Goal: Task Accomplishment & Management: Manage account settings

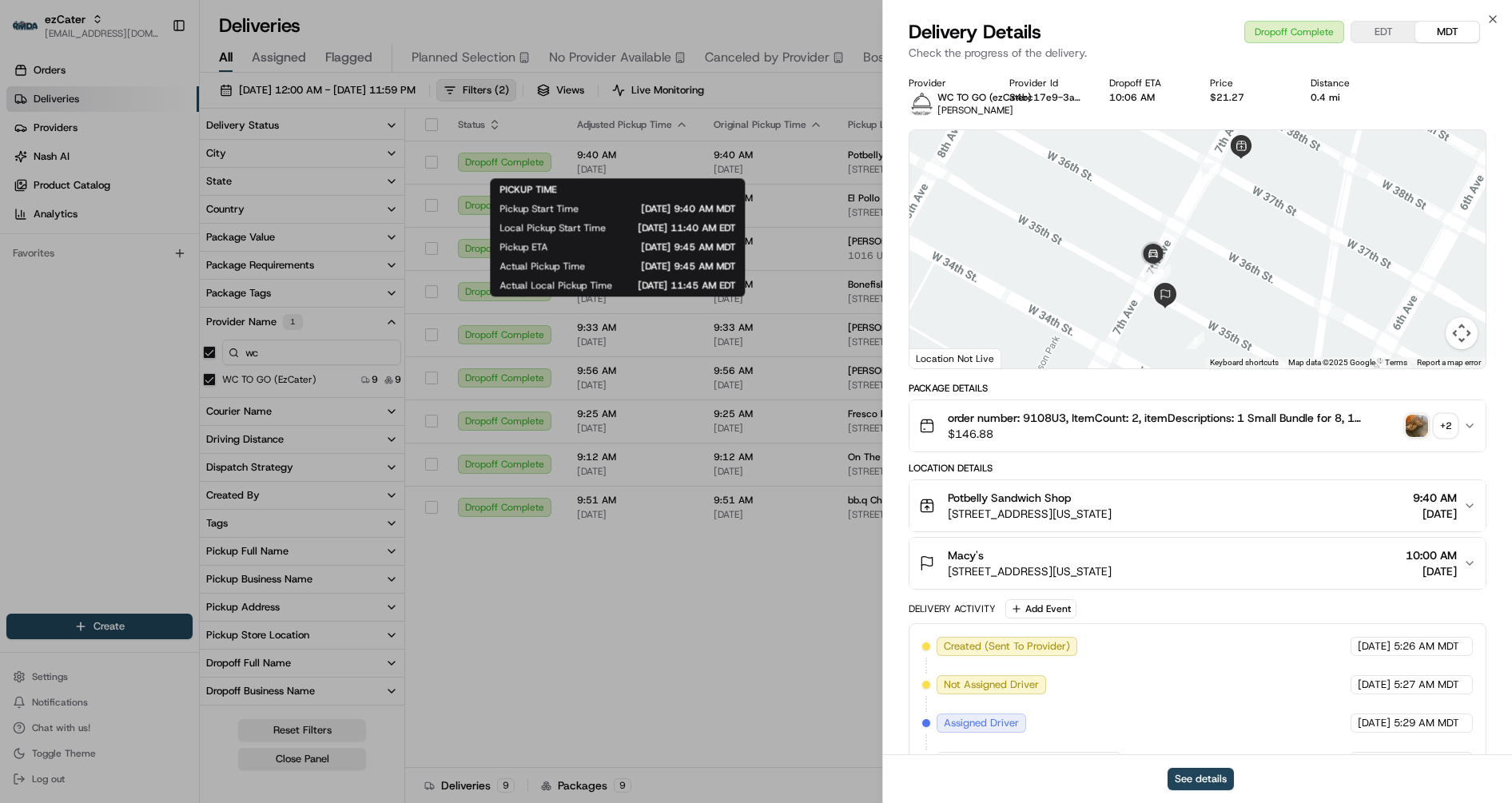
scroll to position [248, 0]
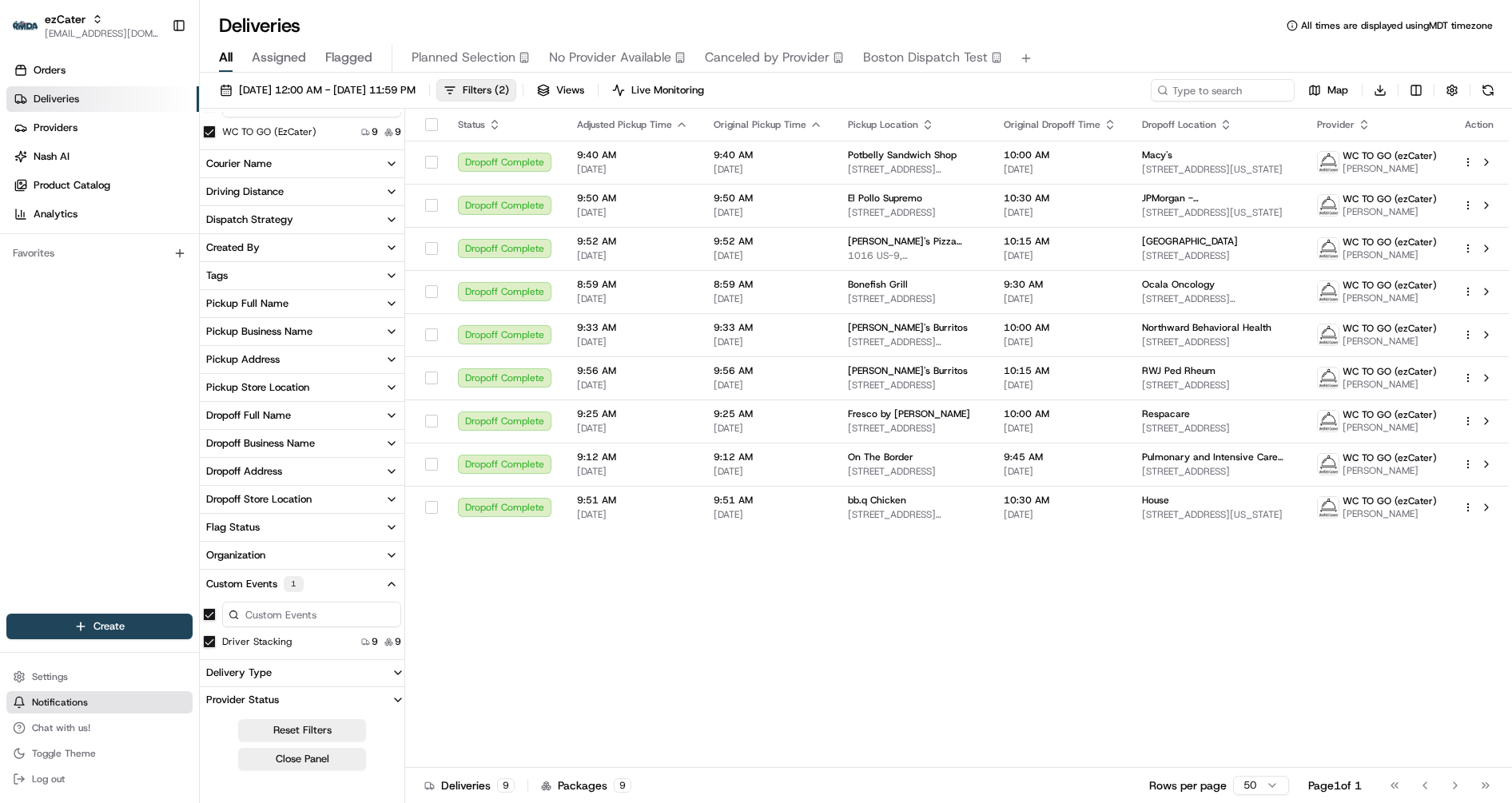
click at [54, 703] on span "Notifications" at bounding box center [59, 702] width 56 height 13
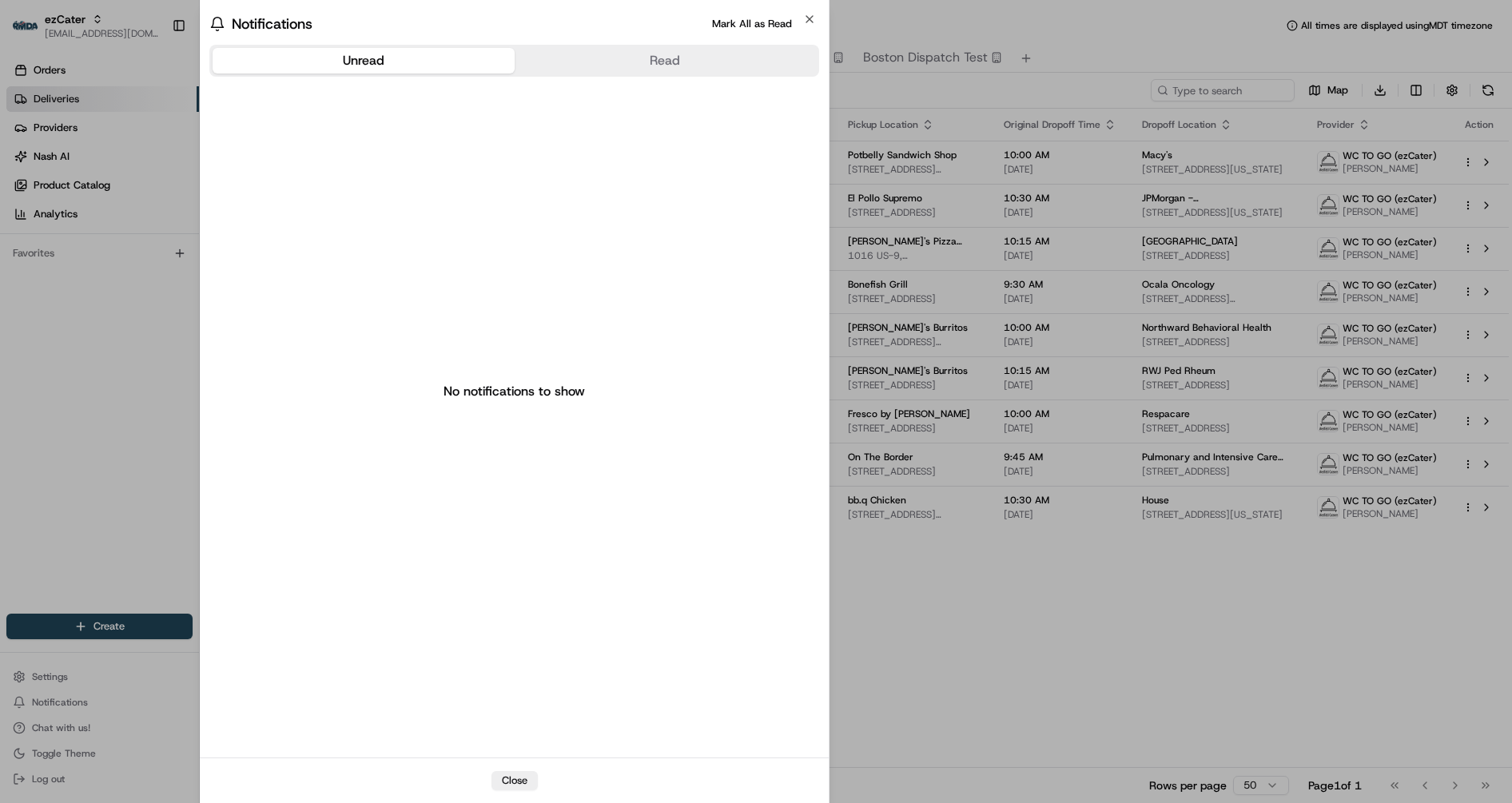
click at [90, 354] on body "ezCater jes@usenash.com Toggle Sidebar Orders Deliveries Providers Nash AI Prod…" at bounding box center [756, 401] width 1512 height 803
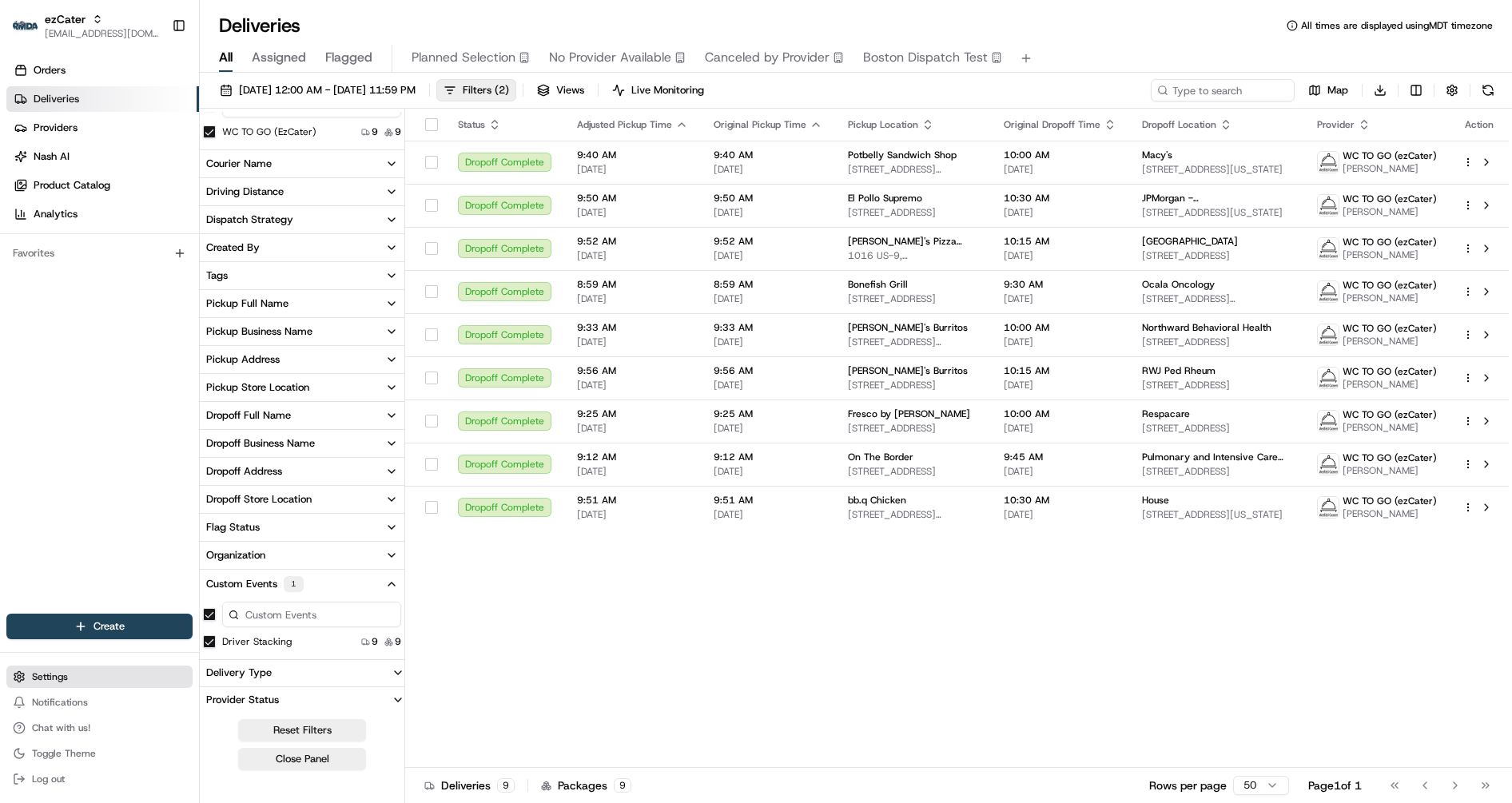
click at [56, 680] on span "Settings" at bounding box center [49, 676] width 36 height 13
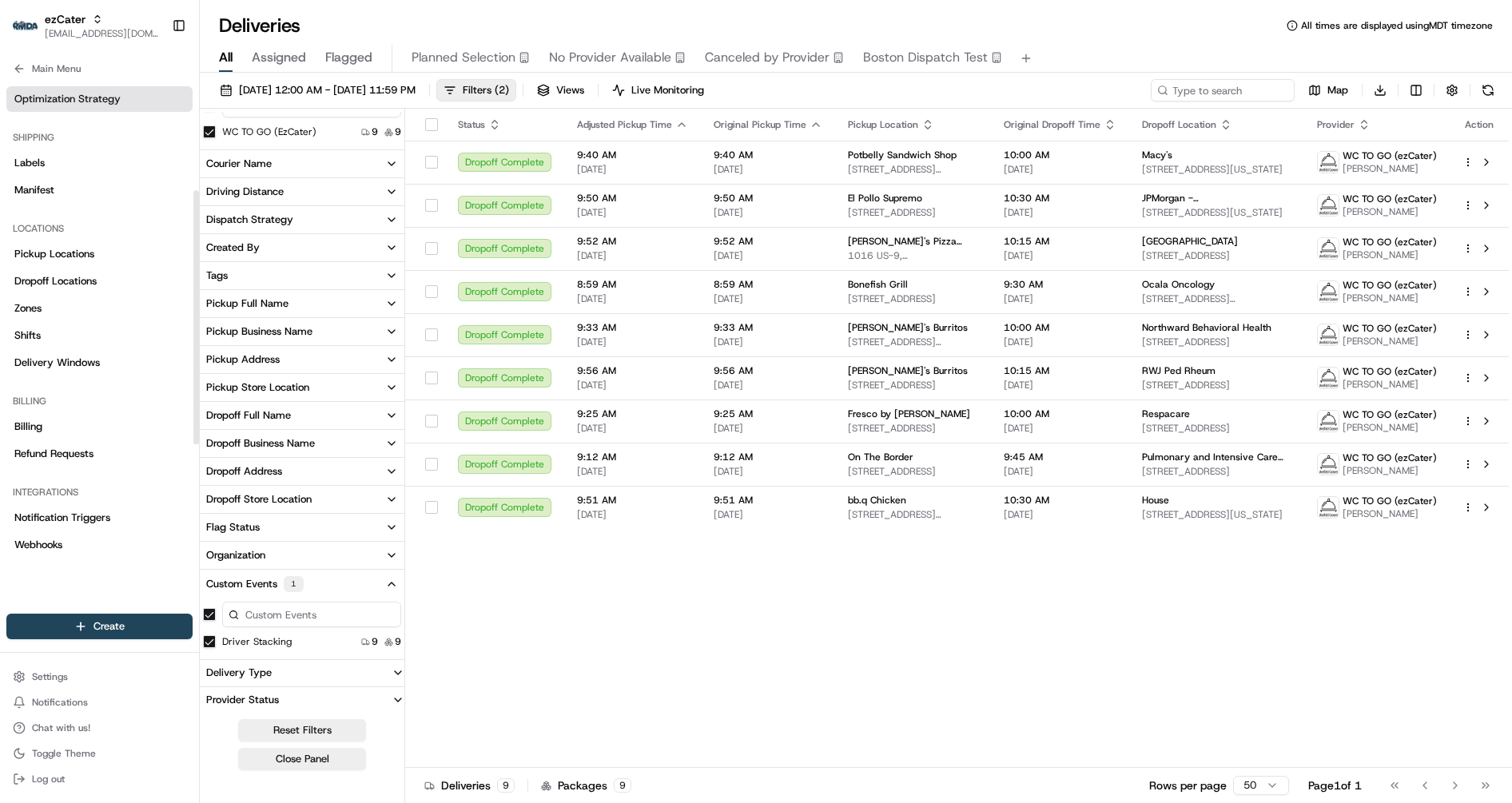
scroll to position [435, 0]
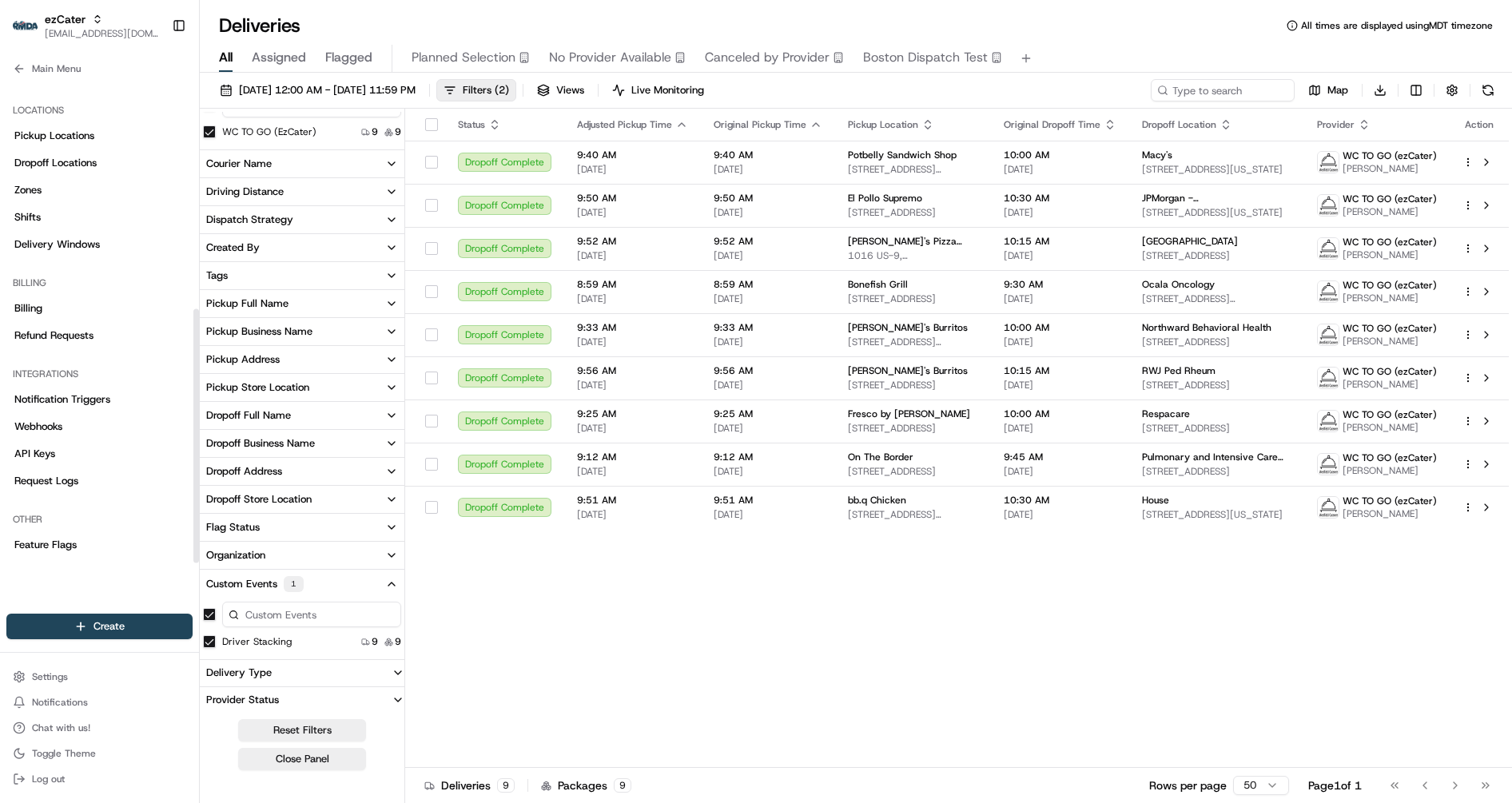
click at [81, 407] on link "Notification Triggers" at bounding box center [100, 399] width 186 height 26
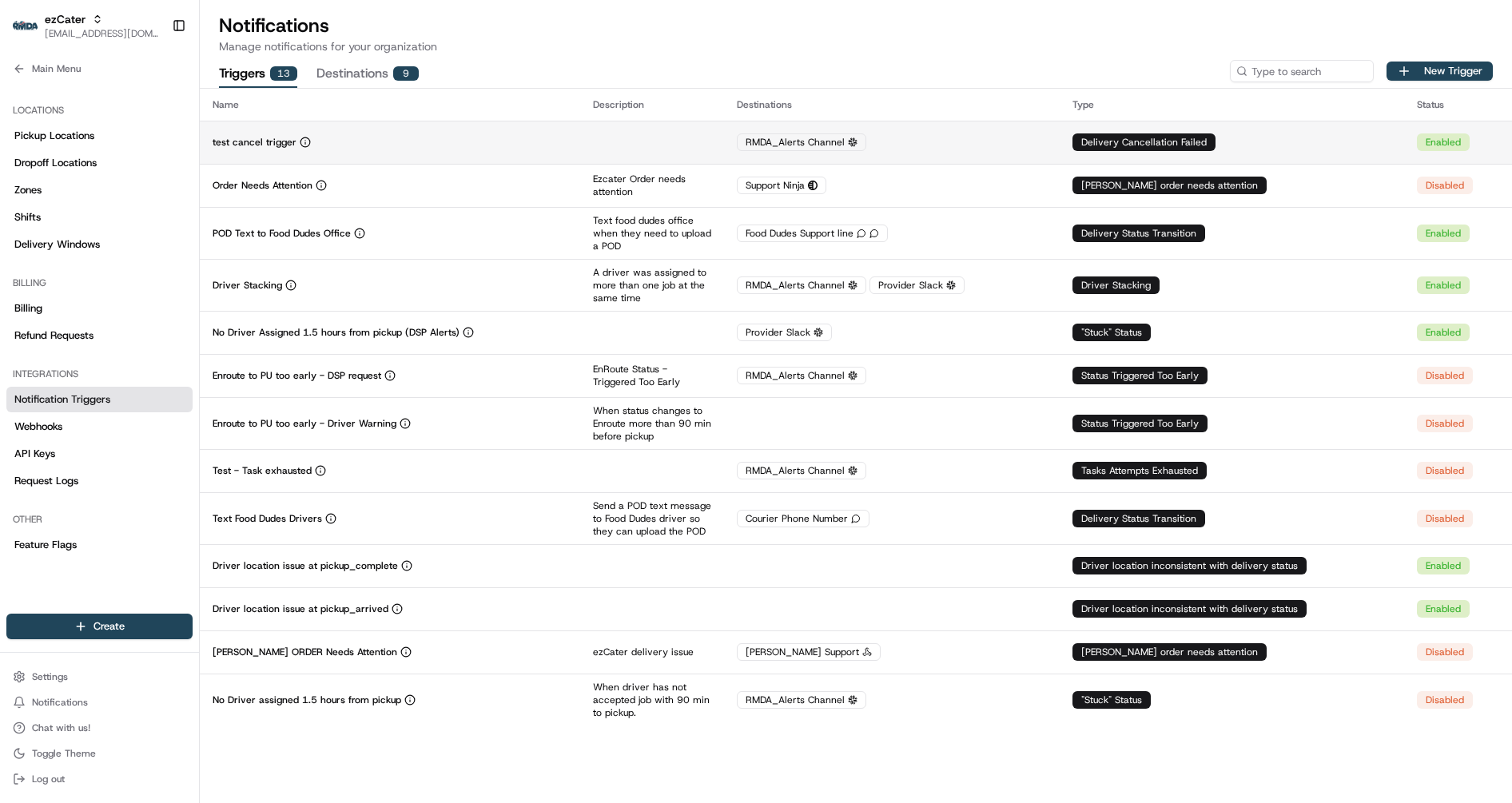
click at [638, 146] on td at bounding box center [653, 142] width 144 height 44
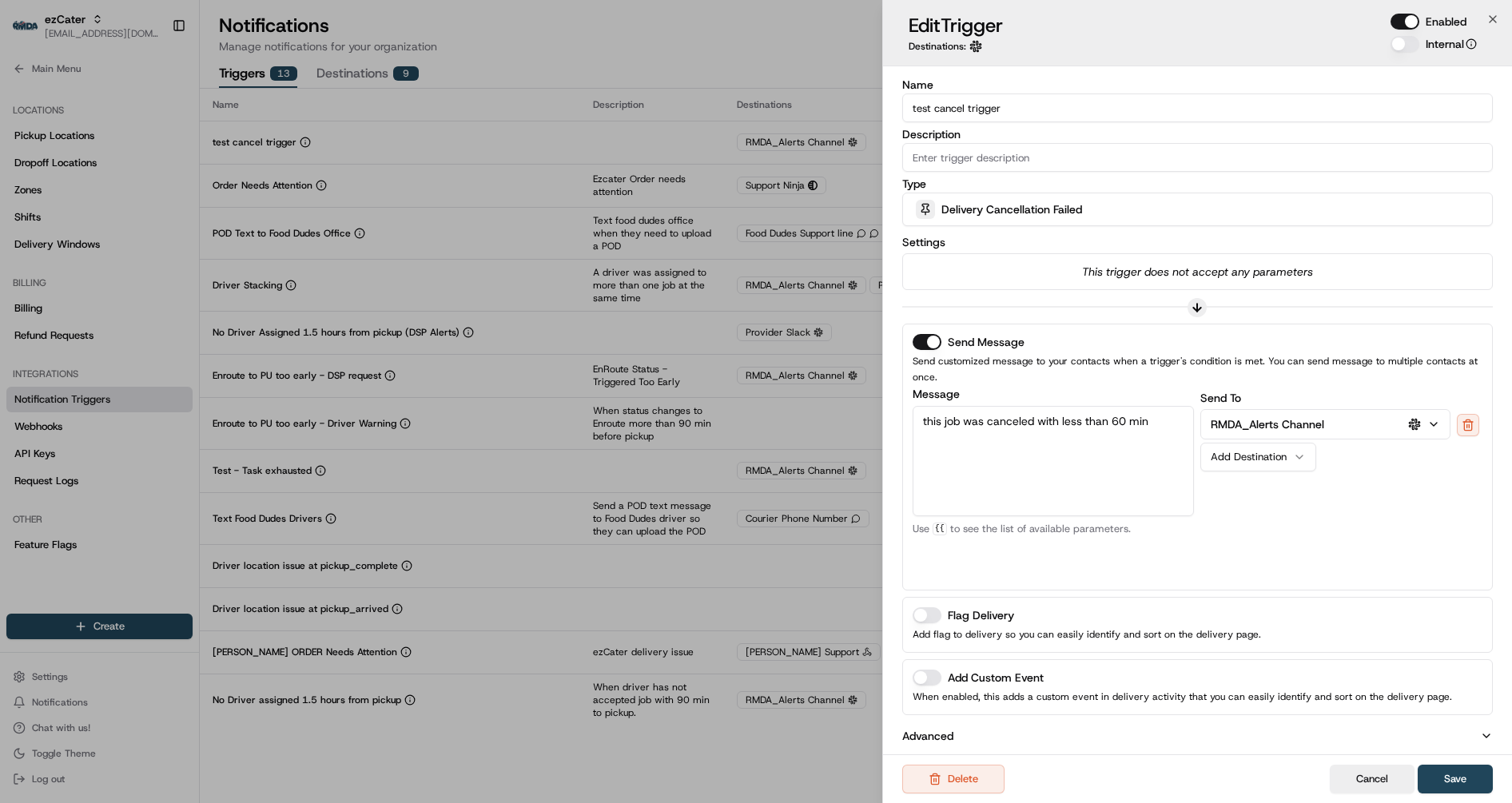
drag, startPoint x: 1155, startPoint y: 429, endPoint x: 849, endPoint y: 370, distance: 311.6
click at [849, 370] on body "ezCater jes@usenash.com Toggle Sidebar Orders Deliveries Providers Nash AI Prod…" at bounding box center [756, 401] width 1512 height 803
paste textarea "- Please reassign, thank you!"
click at [963, 425] on textarea "@here - - Please reassign, thank you!" at bounding box center [1053, 461] width 282 height 111
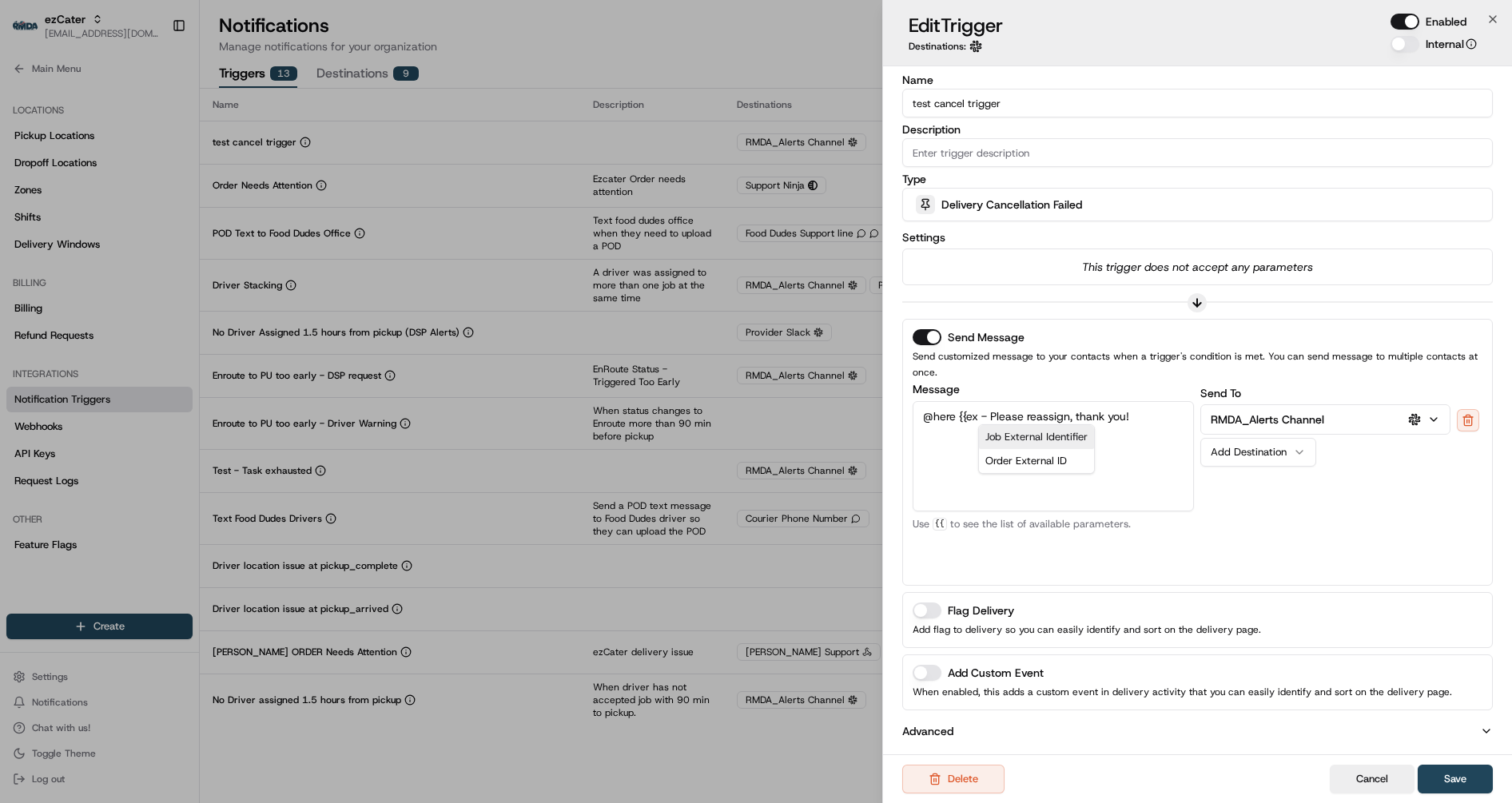
click at [1048, 429] on div "Job External Identifier" at bounding box center [1036, 437] width 115 height 24
type textarea "@here {{job_external_identifier}} - Please reassign, thank you!"
click at [1453, 782] on button "Save" at bounding box center [1455, 779] width 75 height 28
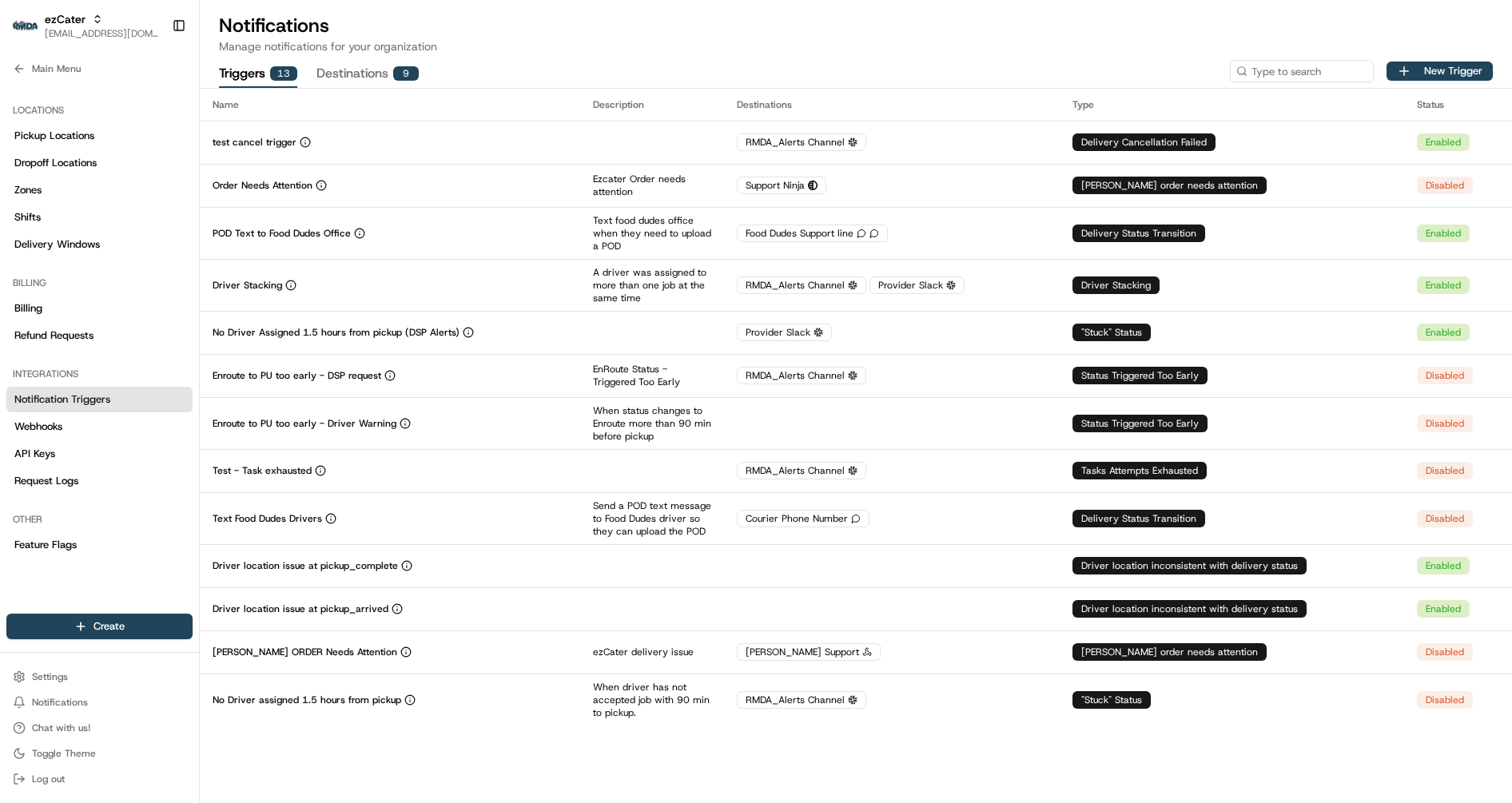
click at [338, 68] on button "Destinations 9" at bounding box center [368, 75] width 102 height 27
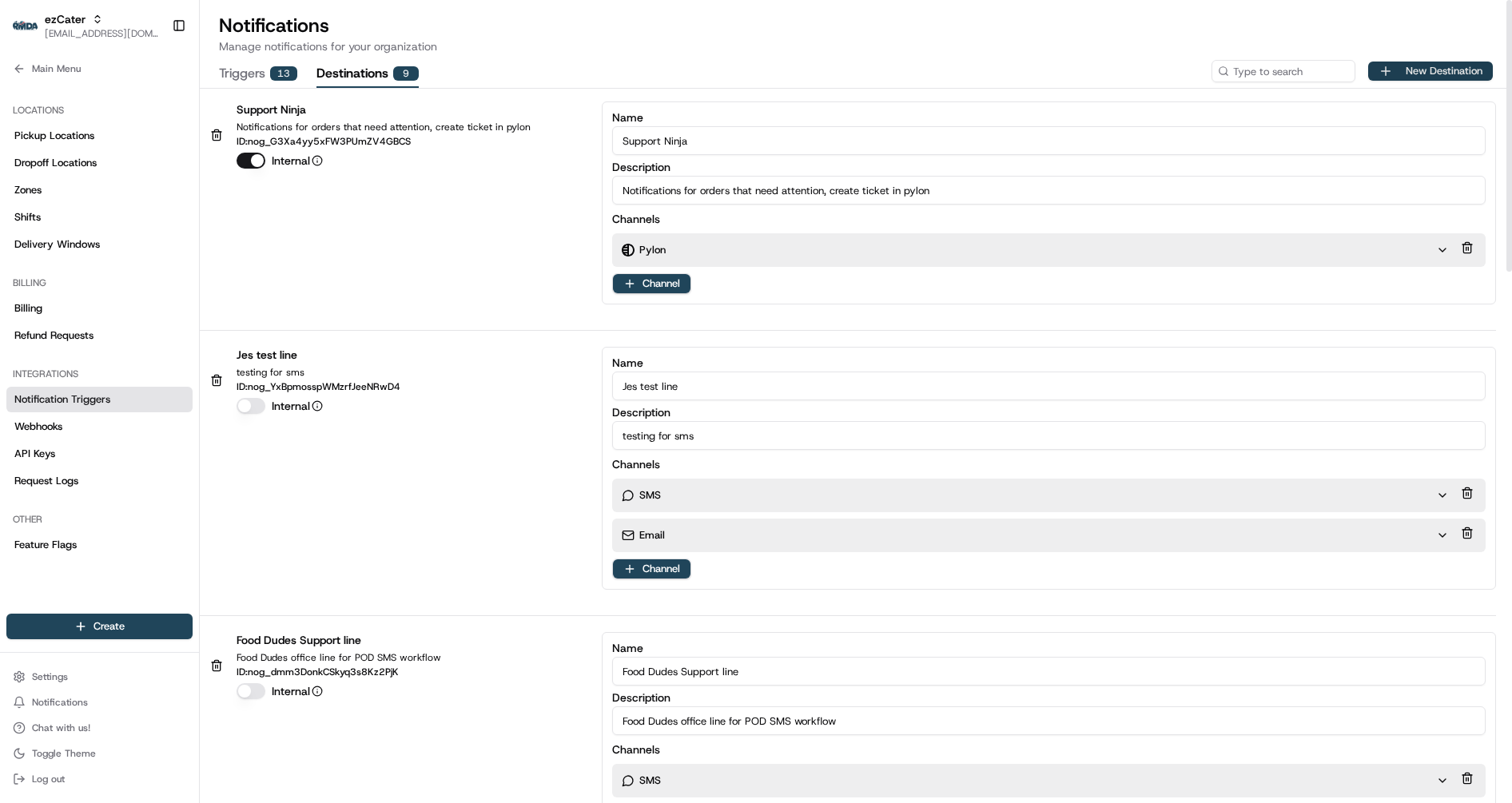
click at [1445, 61] on button "New Destination" at bounding box center [1430, 70] width 125 height 19
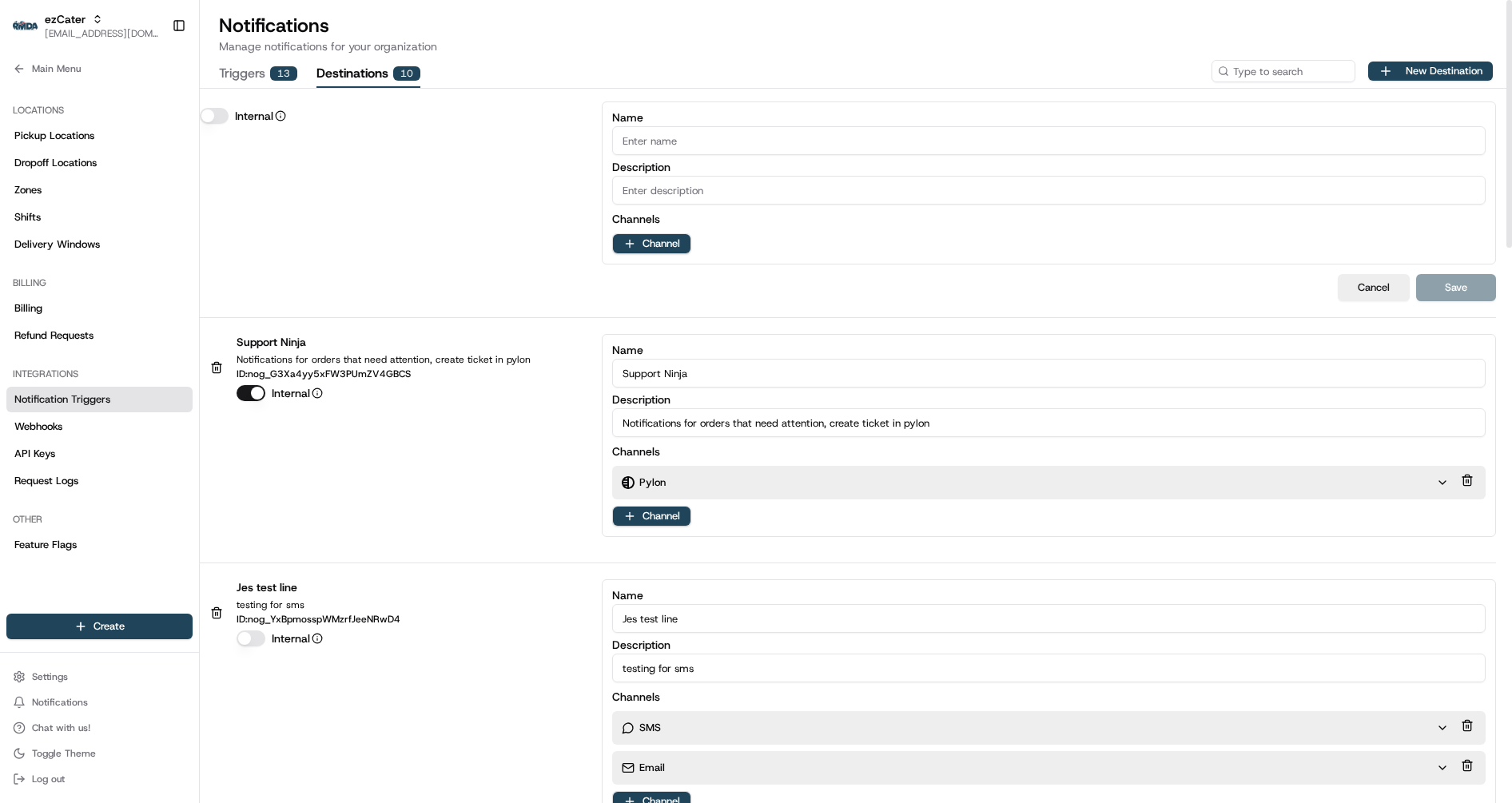
click at [876, 208] on div "Name Description Channels Channel" at bounding box center [1048, 183] width 894 height 163
click at [833, 191] on input "Description" at bounding box center [1049, 190] width 874 height 28
click at [655, 248] on html "ezCater jes@usenash.com Toggle Sidebar Orders Deliveries Providers Nash AI Prod…" at bounding box center [756, 401] width 1512 height 803
click at [648, 246] on html "ezCater jes@usenash.com Toggle Sidebar Orders Deliveries Providers Nash AI Prod…" at bounding box center [756, 401] width 1512 height 803
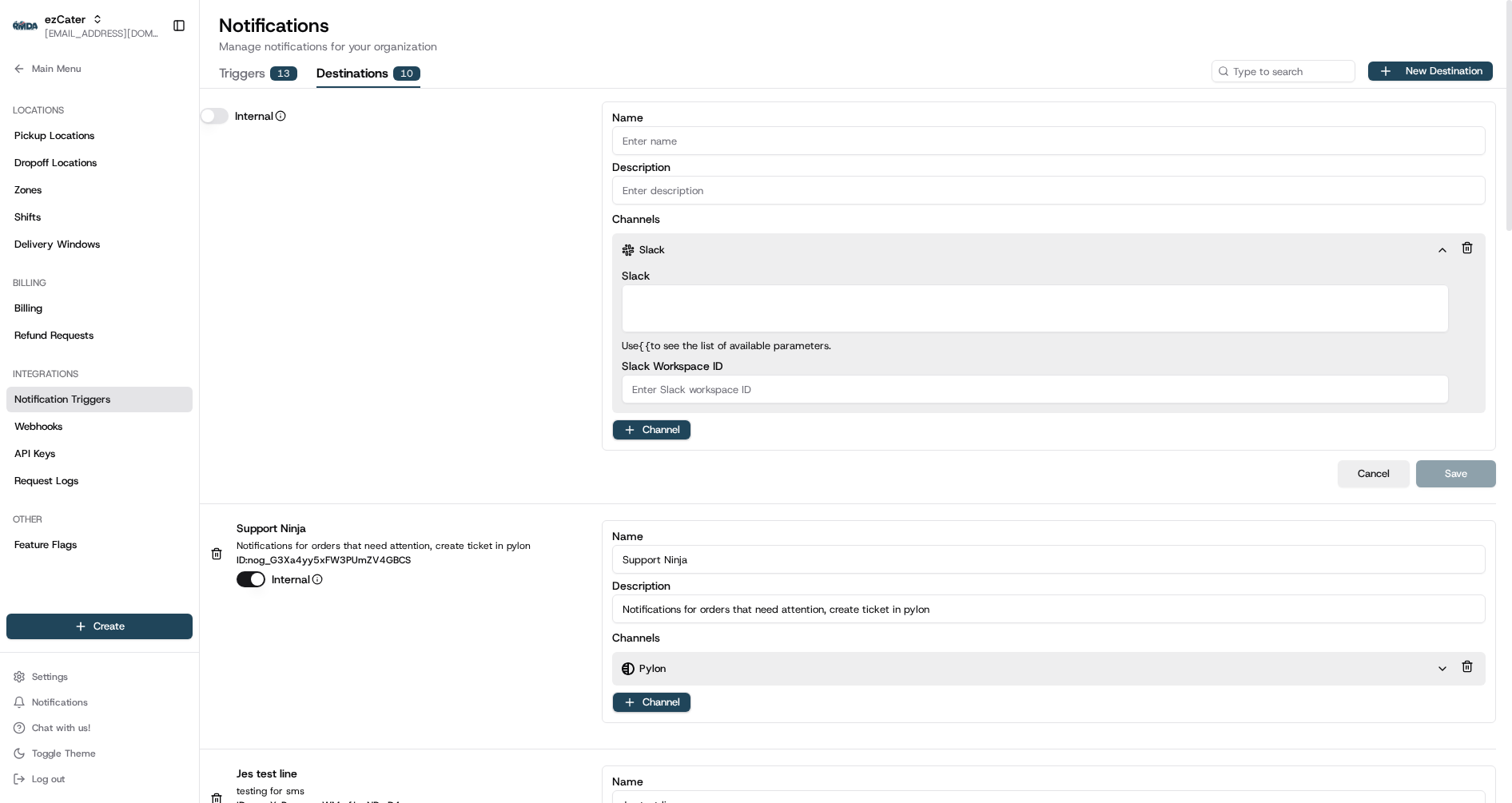
click at [675, 313] on textarea "Slack" at bounding box center [1035, 308] width 827 height 48
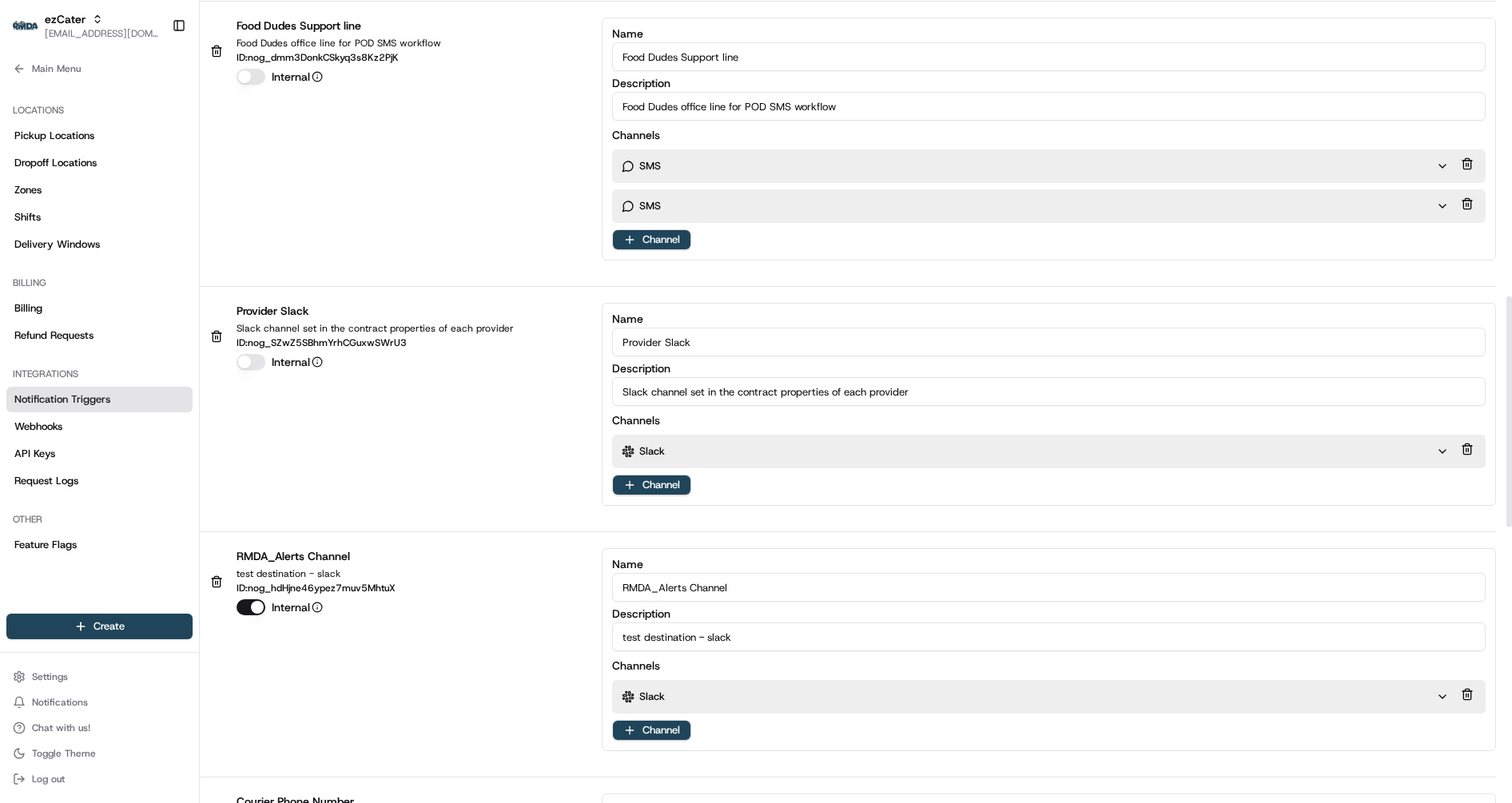
scroll to position [1035, 0]
click at [1188, 447] on div "Slack" at bounding box center [1029, 449] width 814 height 14
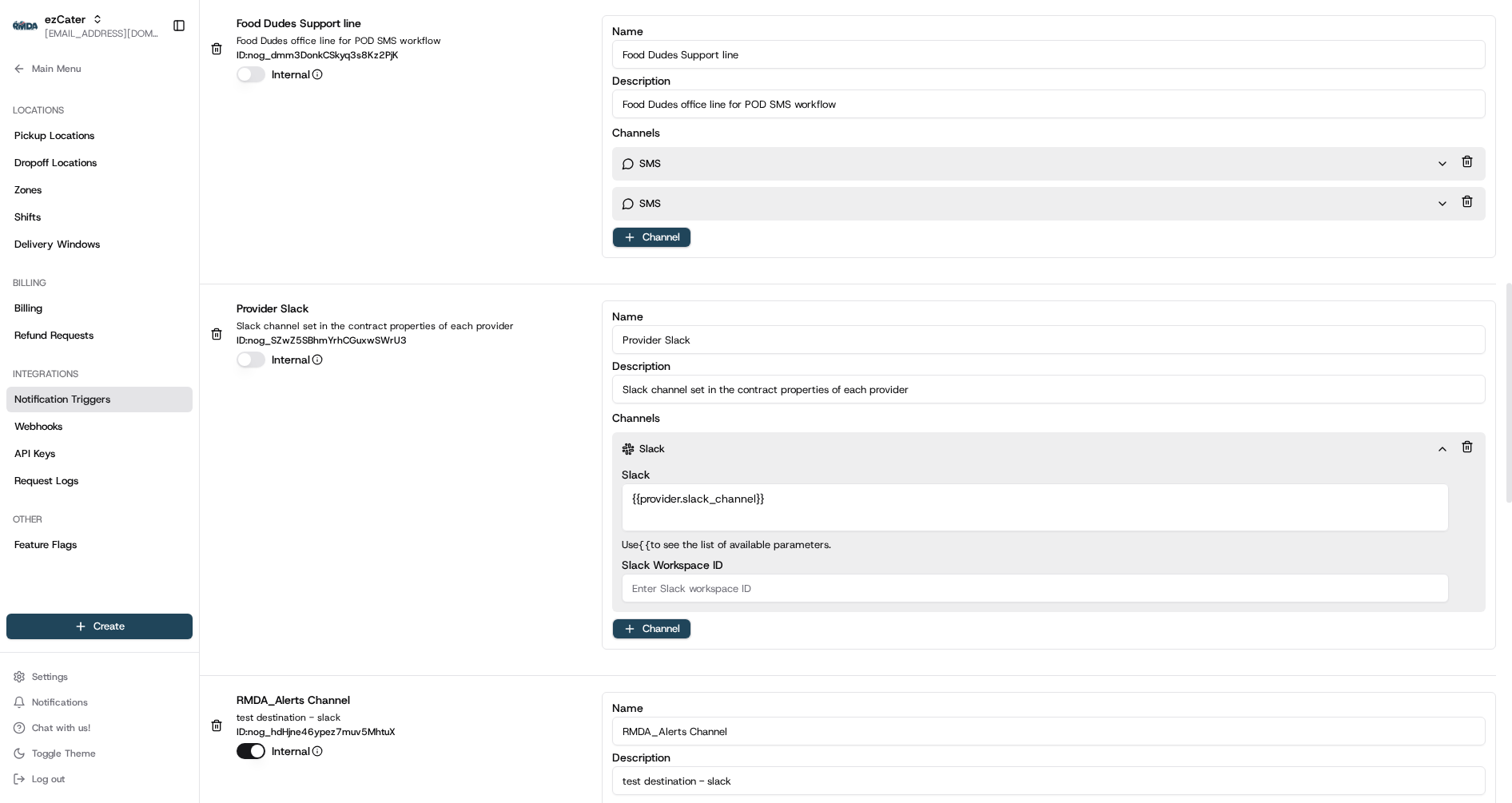
click at [1188, 447] on div "Slack" at bounding box center [1029, 449] width 814 height 14
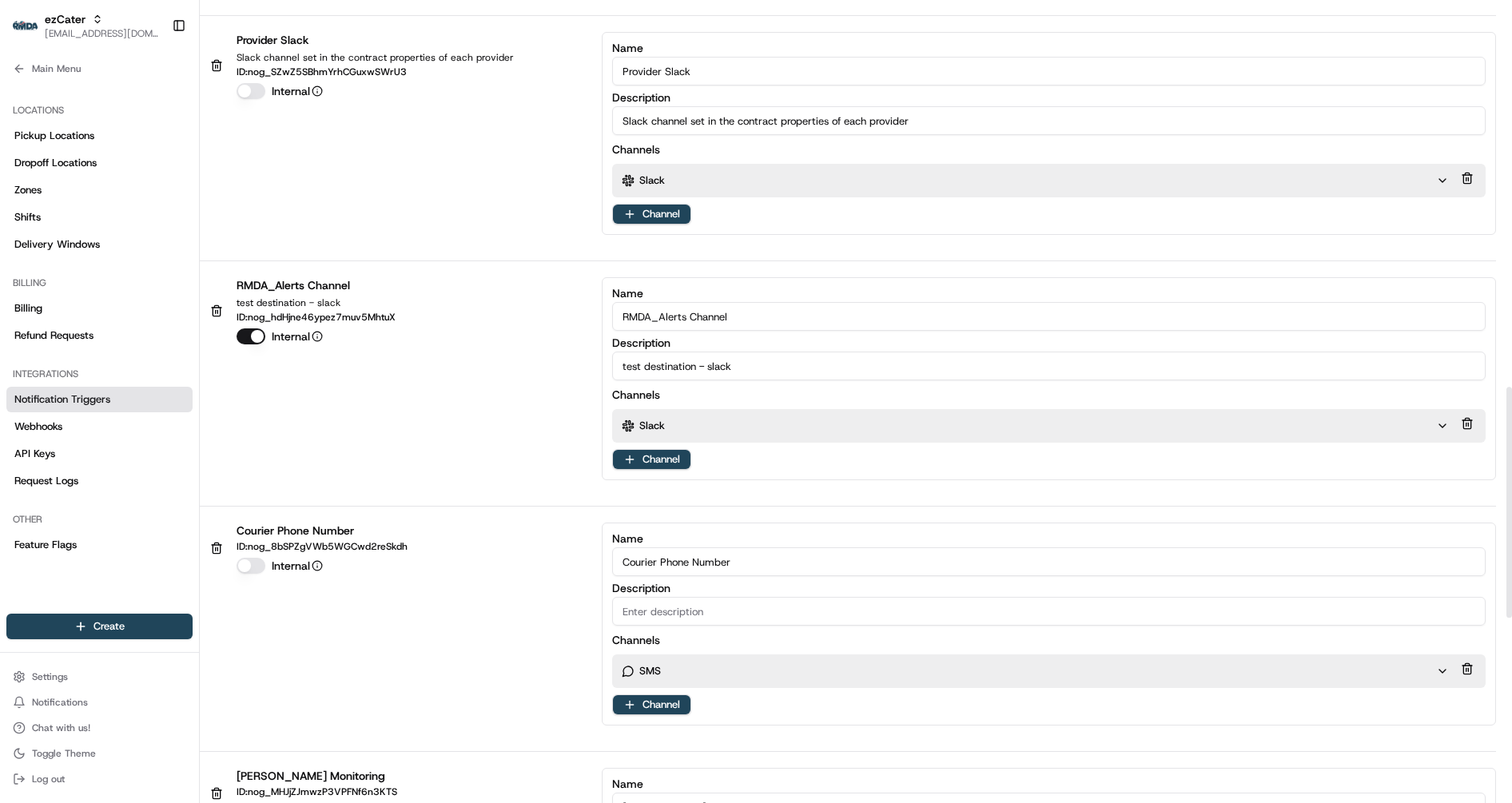
scroll to position [1345, 0]
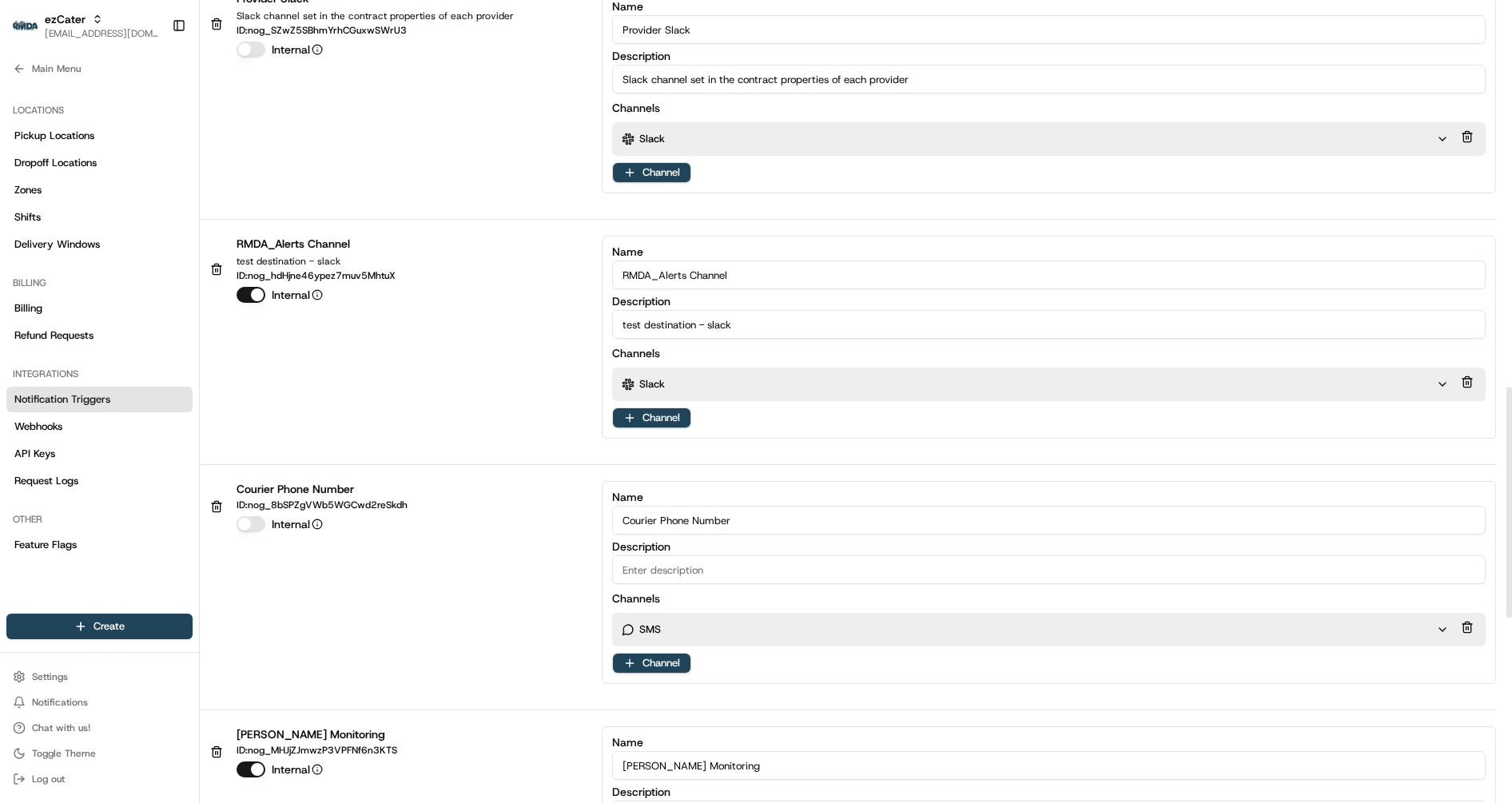
click at [1071, 383] on div "Slack" at bounding box center [1029, 383] width 814 height 14
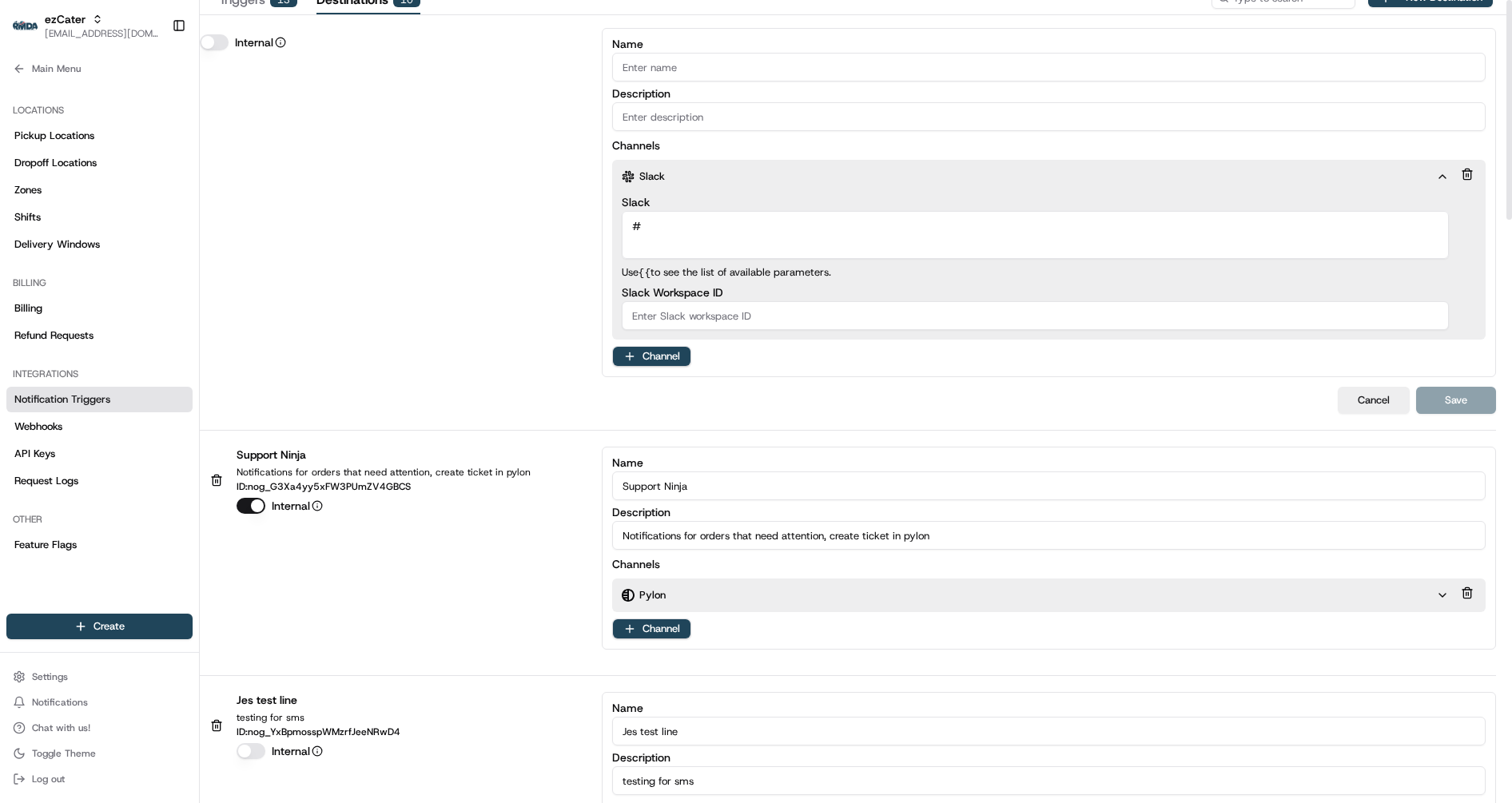
scroll to position [0, 0]
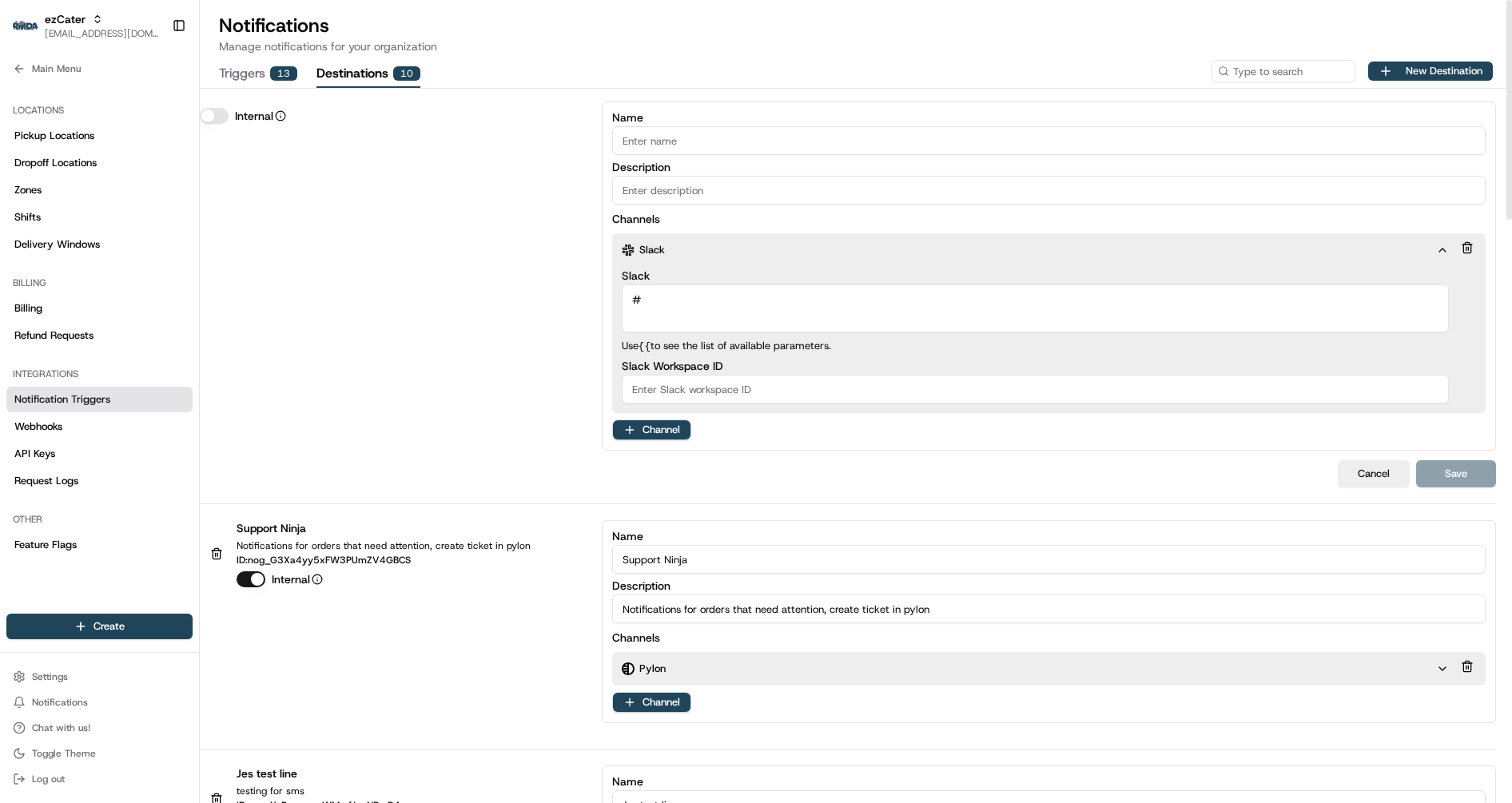
click at [669, 284] on div "Slack # Provider Slack Channel" at bounding box center [1035, 301] width 827 height 62
click at [669, 296] on textarea "#" at bounding box center [1035, 308] width 827 height 48
paste textarea "job job id payload sent time accepted time Requested Pick Up ZY7MY4 job_9SRVGLe…"
paste textarea "rmda7579"
type textarea "#rmda7579"
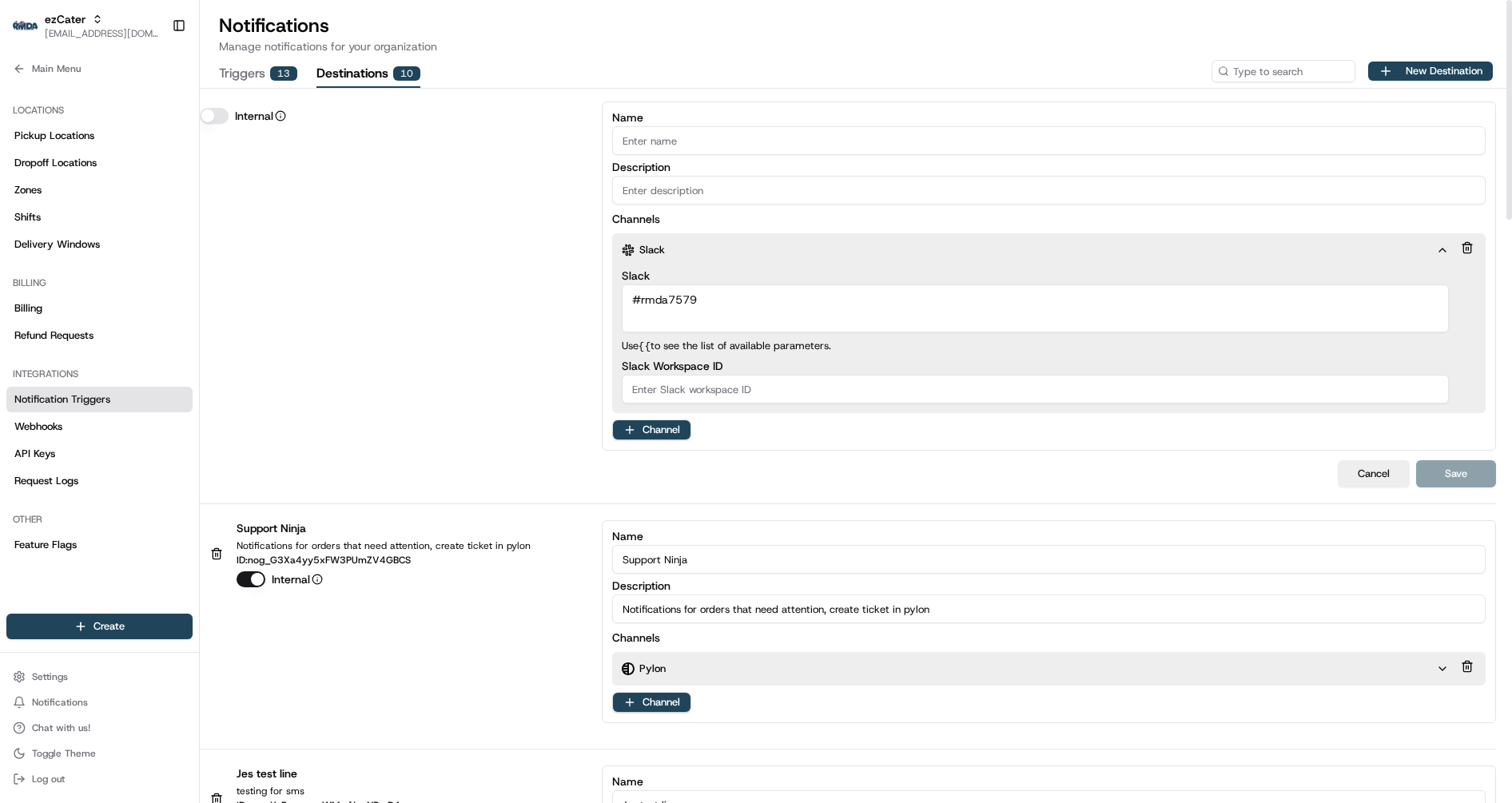
click at [1285, 466] on div "Cancel Save" at bounding box center [847, 473] width 1296 height 27
click at [934, 138] on input "Name" at bounding box center [1049, 141] width 874 height 28
click at [663, 143] on input "ezCater Notification Channel" at bounding box center [1049, 141] width 874 height 28
type input "ezCater Support Notification Channel"
click at [679, 183] on input "Description" at bounding box center [1049, 190] width 874 height 28
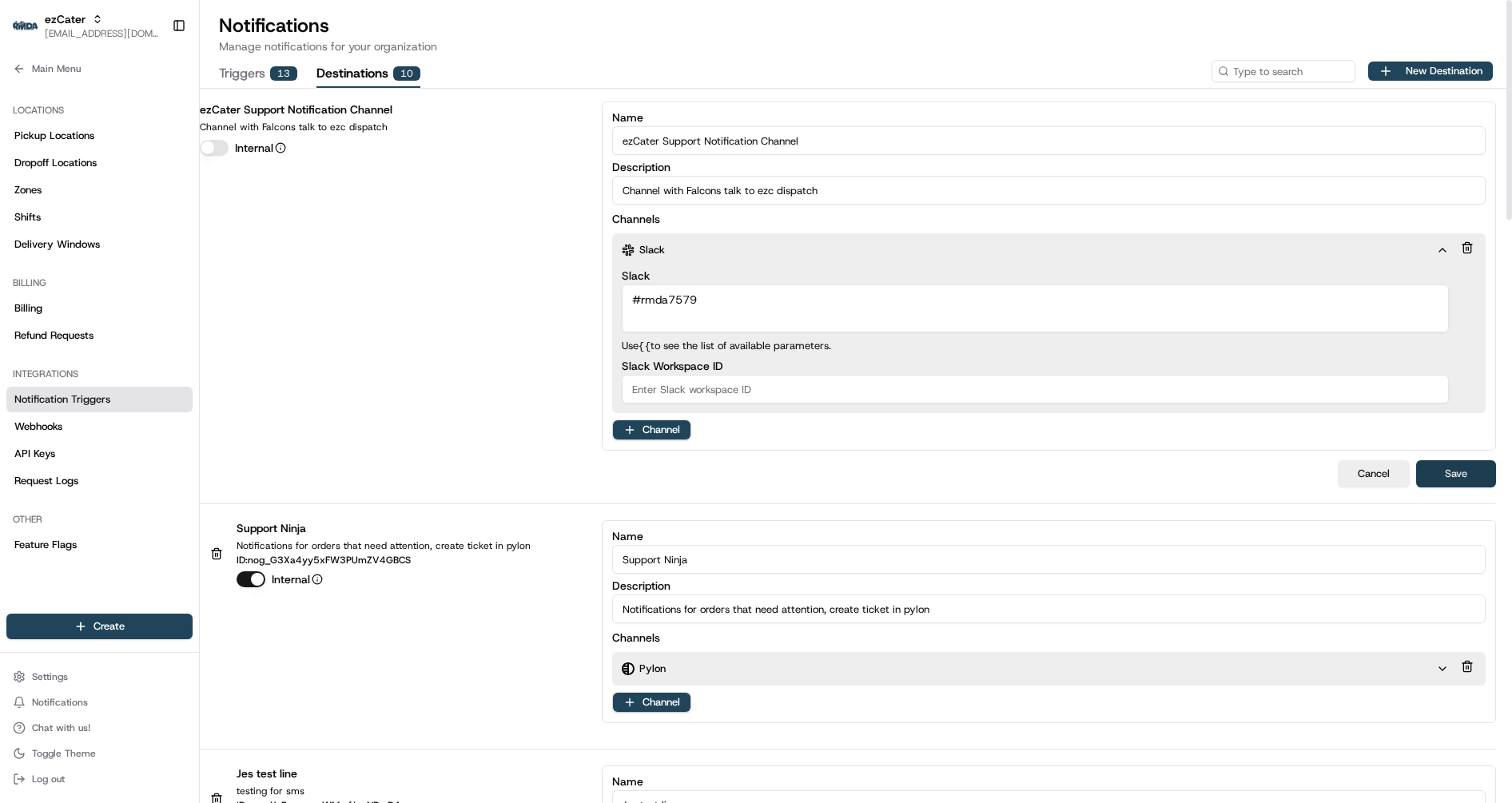
type input "Channel with Falcons talk to ezc dispatch"
click at [1472, 475] on button "Save" at bounding box center [1455, 473] width 80 height 27
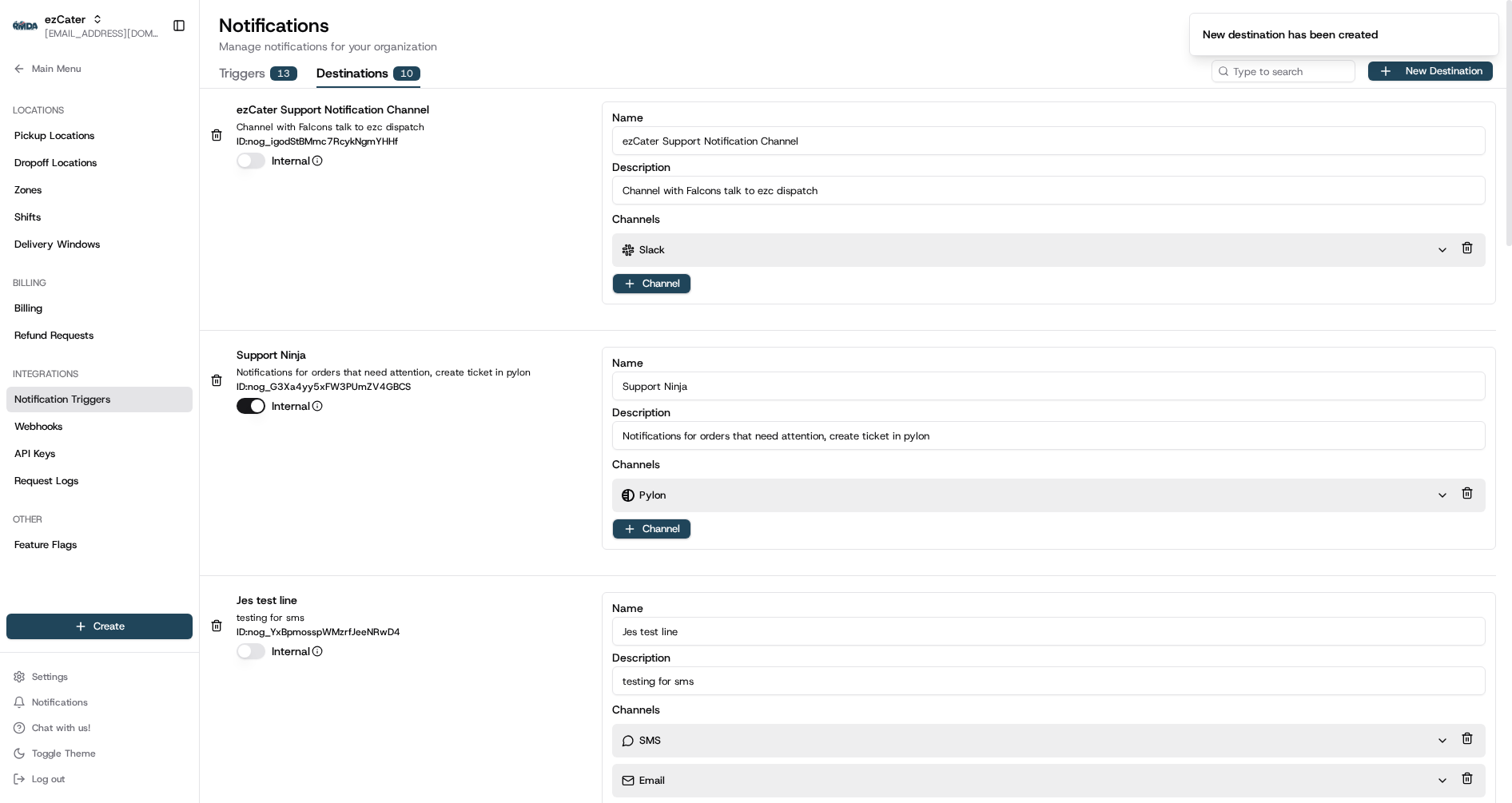
click at [245, 82] on button "Triggers 13" at bounding box center [257, 75] width 78 height 27
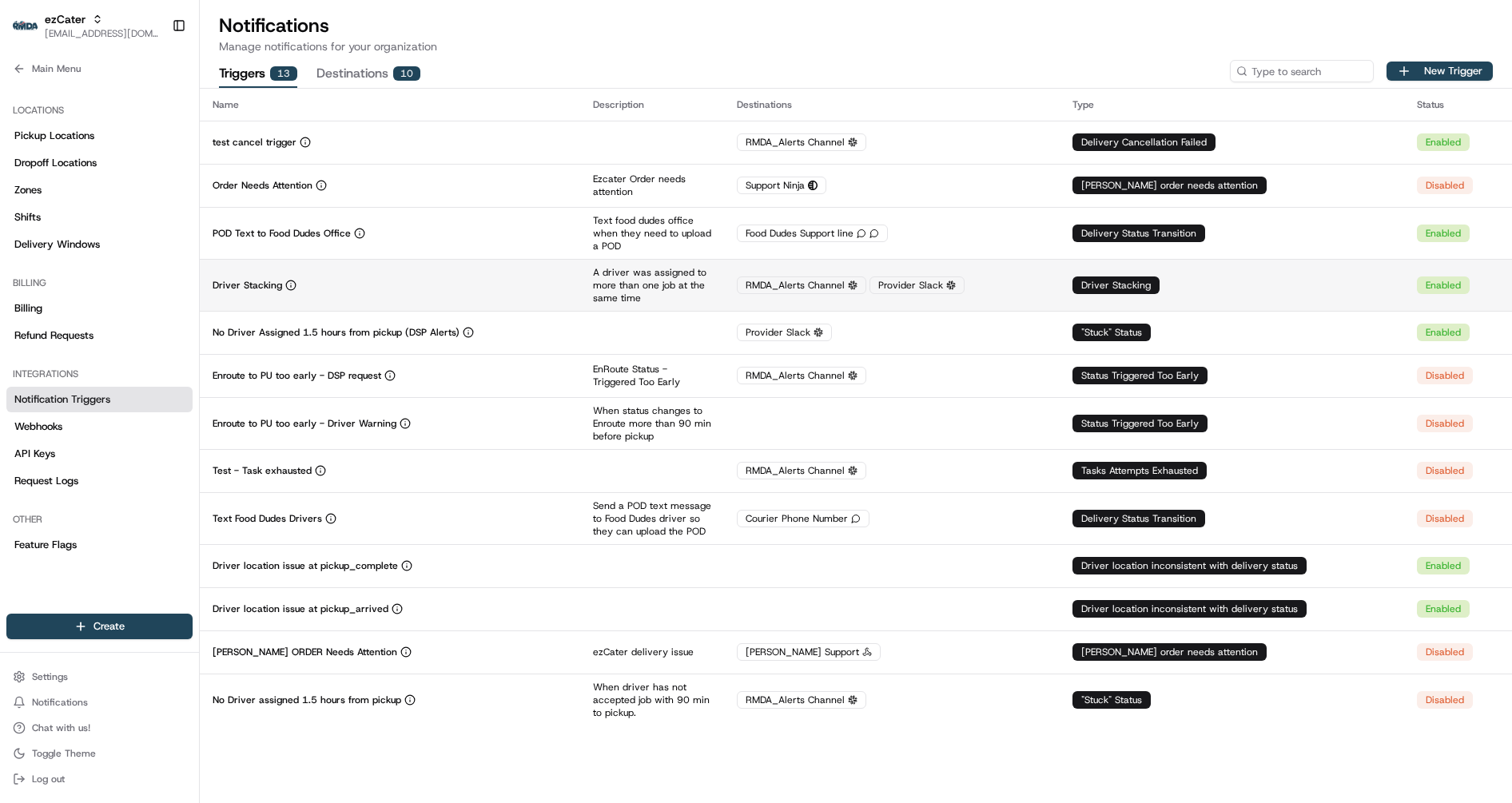
click at [483, 281] on div "Driver Stacking" at bounding box center [390, 285] width 355 height 13
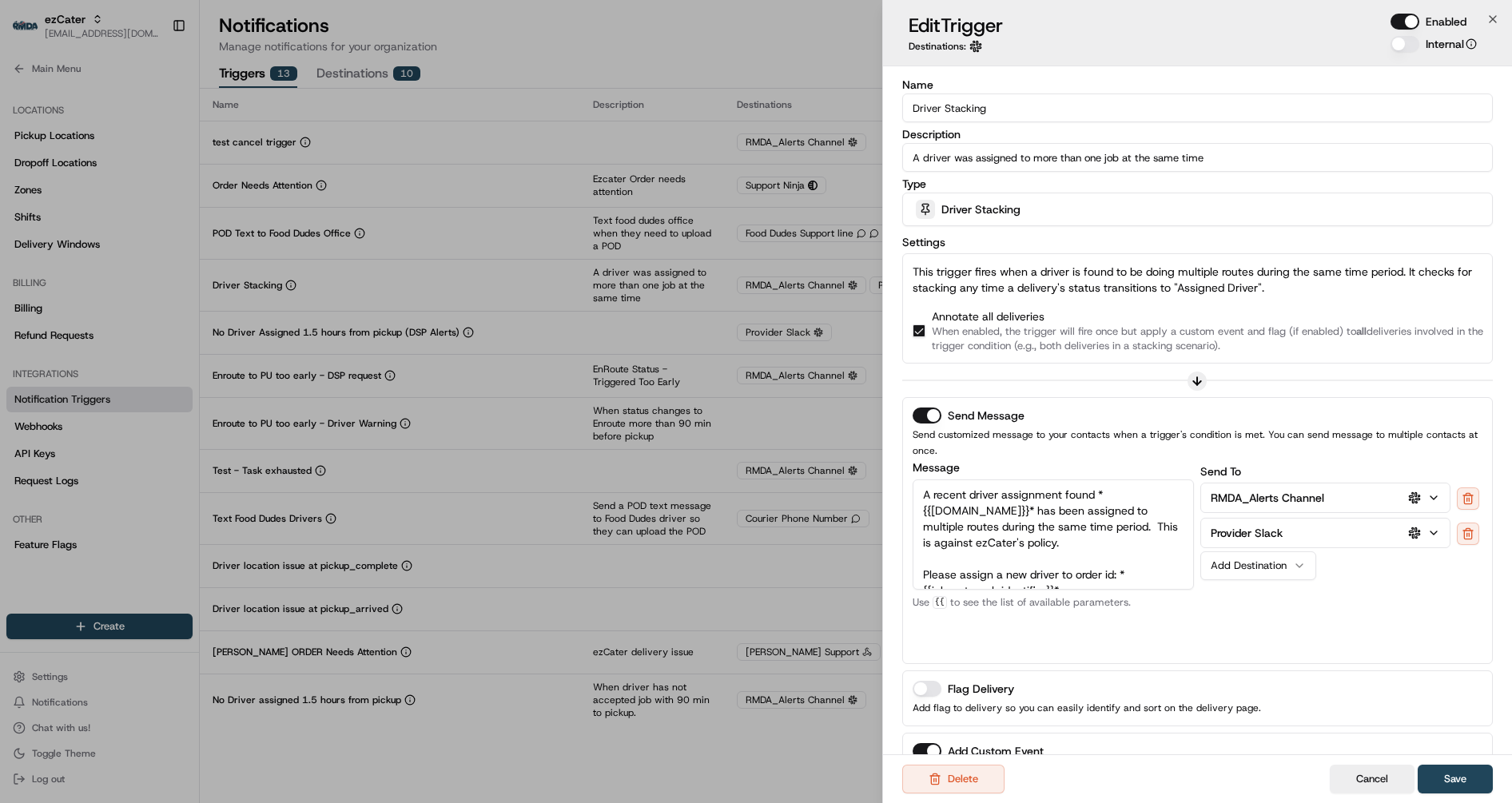
scroll to position [16, 0]
drag, startPoint x: 1056, startPoint y: 579, endPoint x: 912, endPoint y: 571, distance: 144.2
click at [912, 571] on textarea "A recent driver assignment found *{{driver.name}}* has been assigned to multipl…" at bounding box center [1053, 534] width 282 height 111
click at [1452, 774] on button "Save" at bounding box center [1455, 779] width 75 height 28
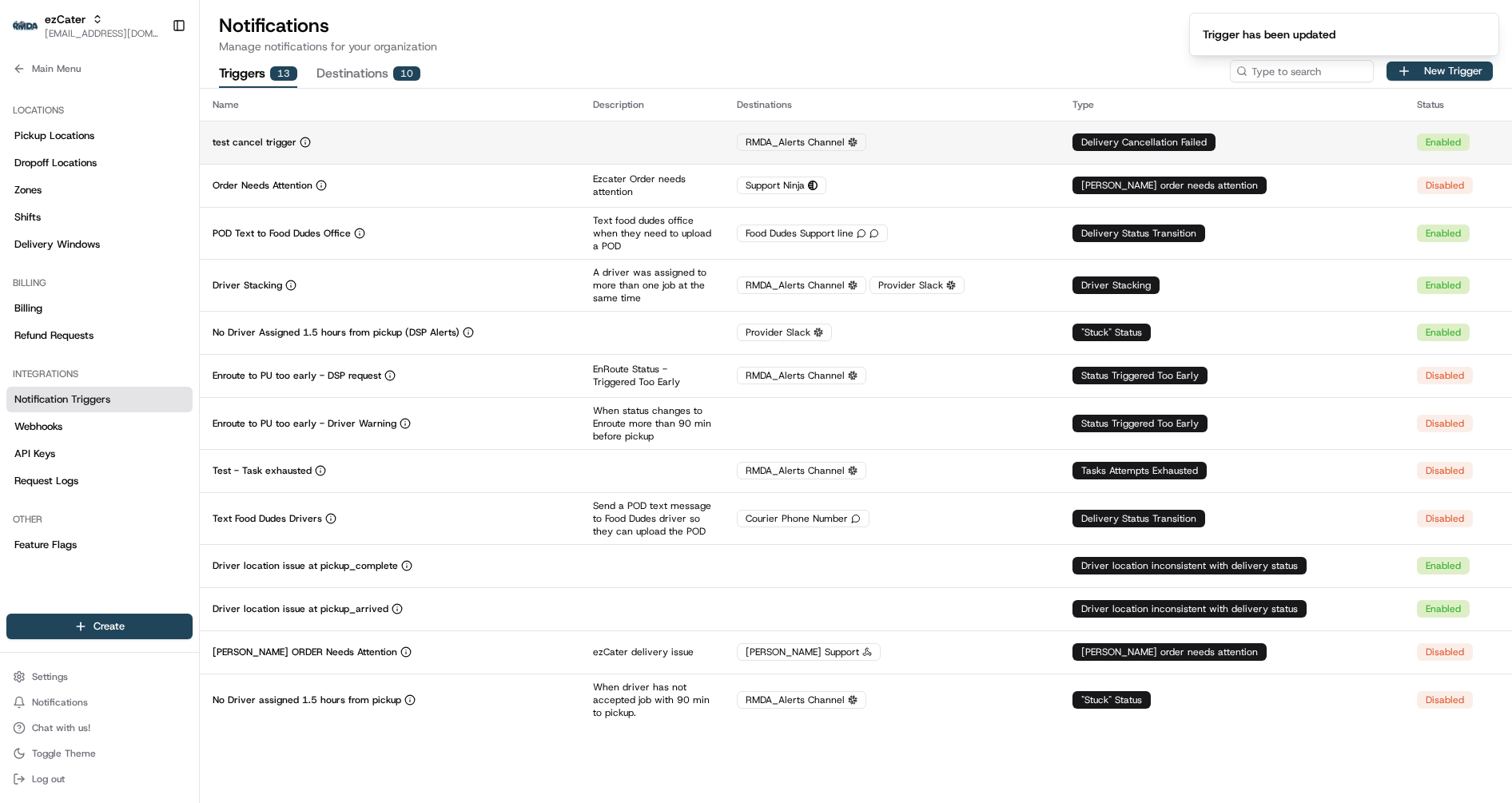
click at [679, 143] on td at bounding box center [653, 142] width 144 height 44
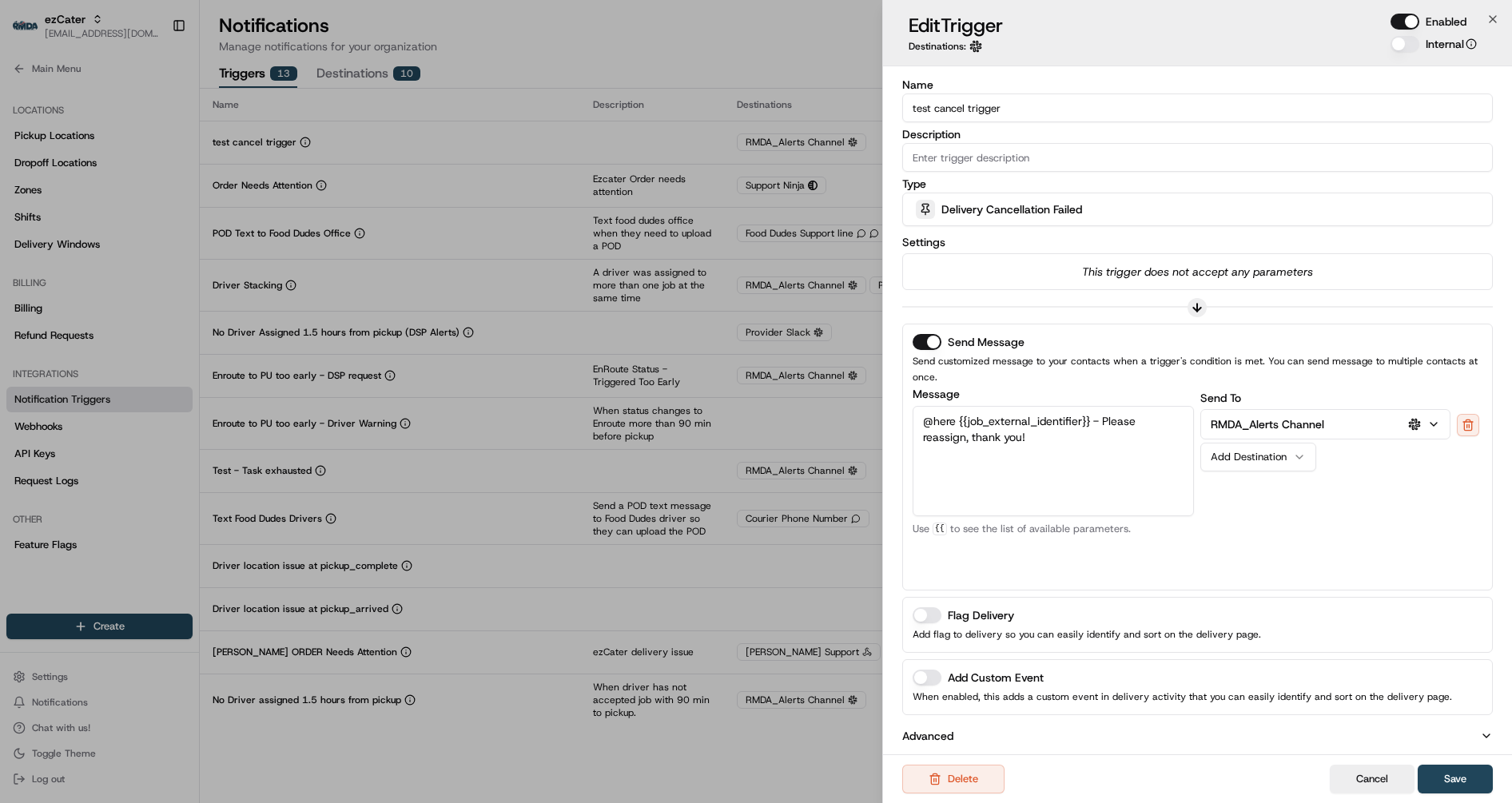
scroll to position [5, 0]
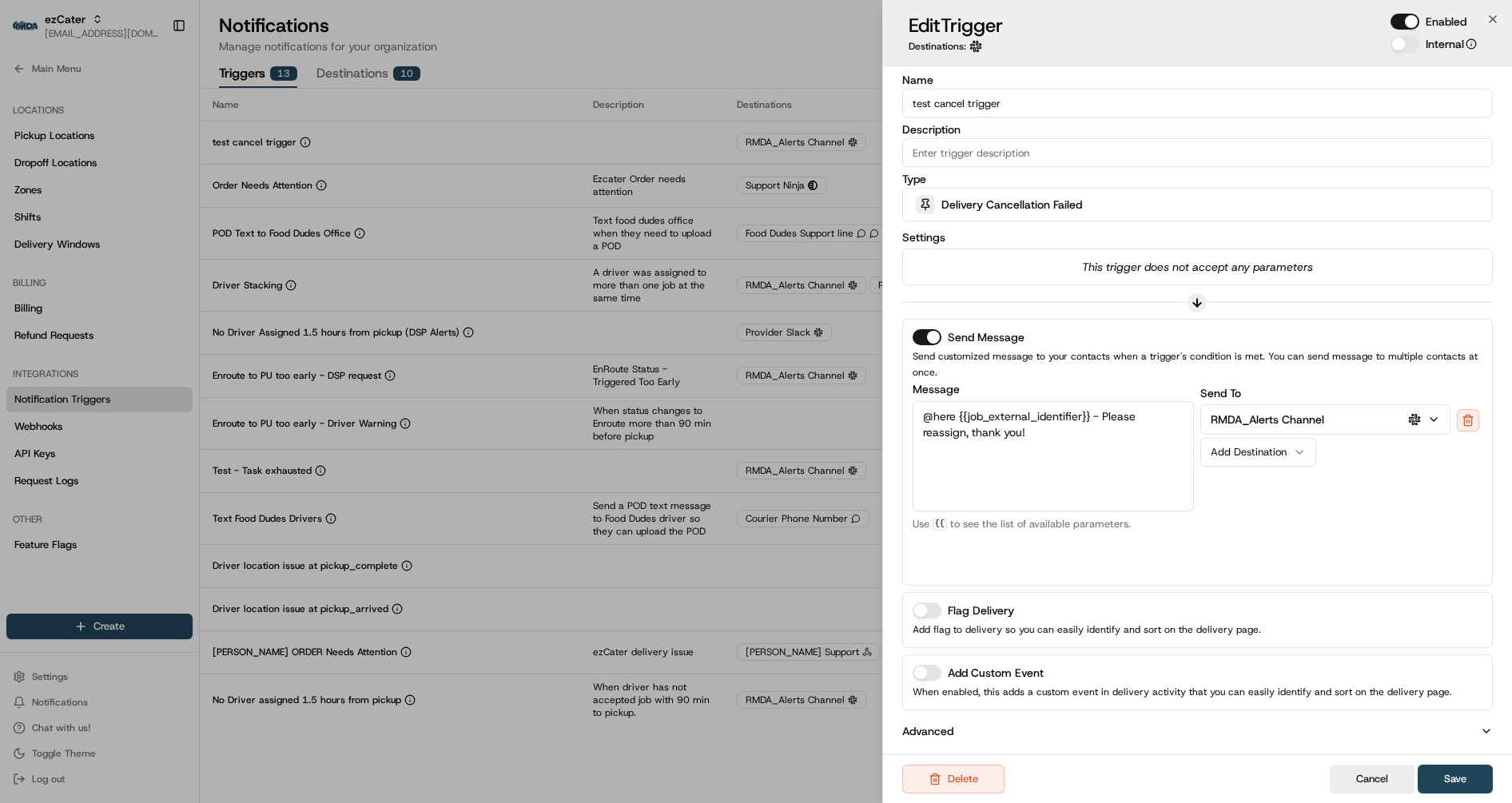
click at [931, 665] on button "Add Custom Event" at bounding box center [926, 672] width 28 height 16
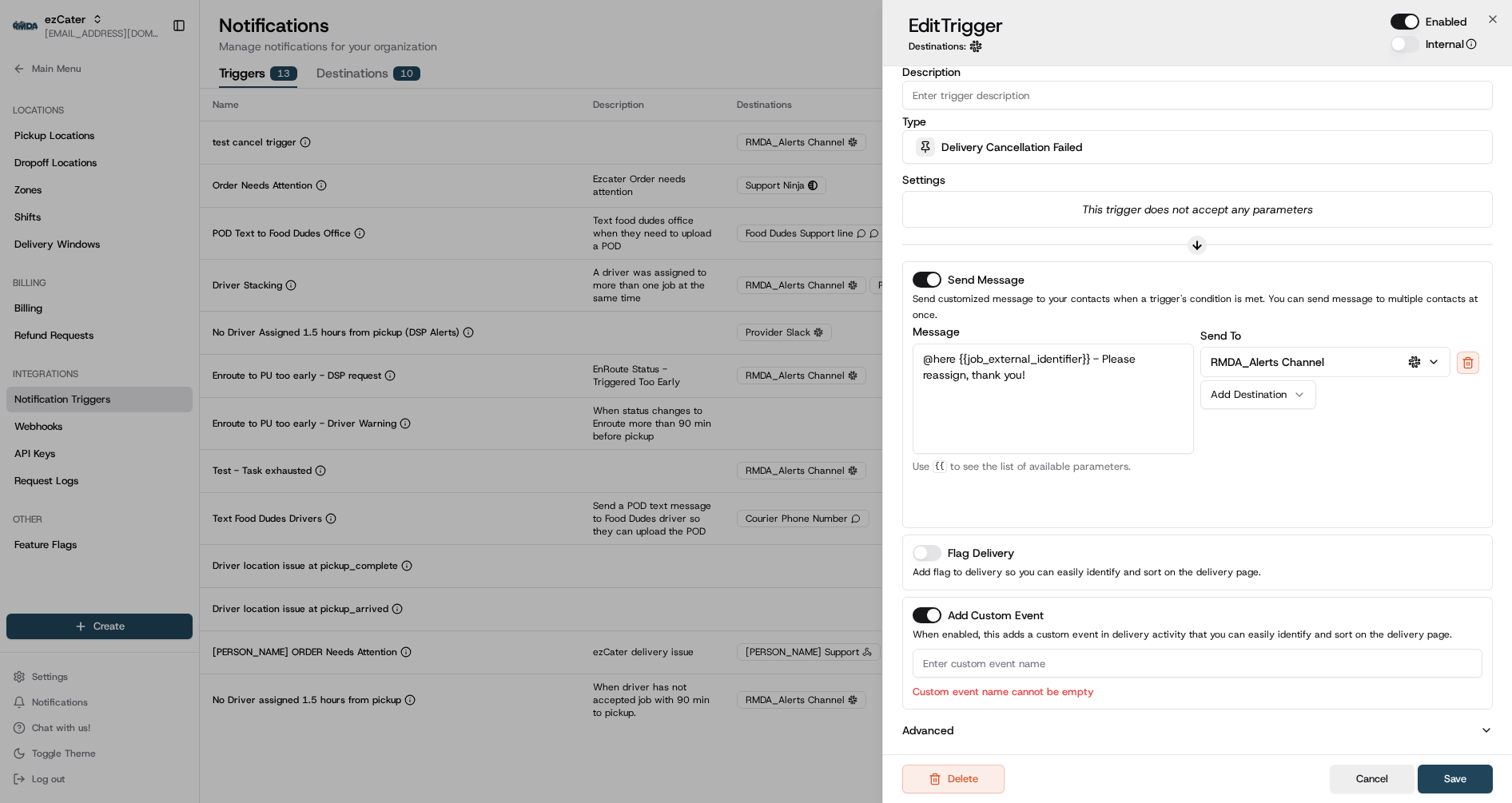
click at [948, 663] on input at bounding box center [1197, 663] width 570 height 28
type input "Late Cancellation"
click at [1103, 352] on textarea "@here {{job_external_identifier}} - Please reassign, thank you!" at bounding box center [1053, 399] width 282 height 111
drag, startPoint x: 1089, startPoint y: 359, endPoint x: 959, endPoint y: 363, distance: 130.1
click at [959, 363] on textarea "@here {{job_external_identifier}} - Please reassign, thank you!" at bounding box center [1053, 399] width 282 height 111
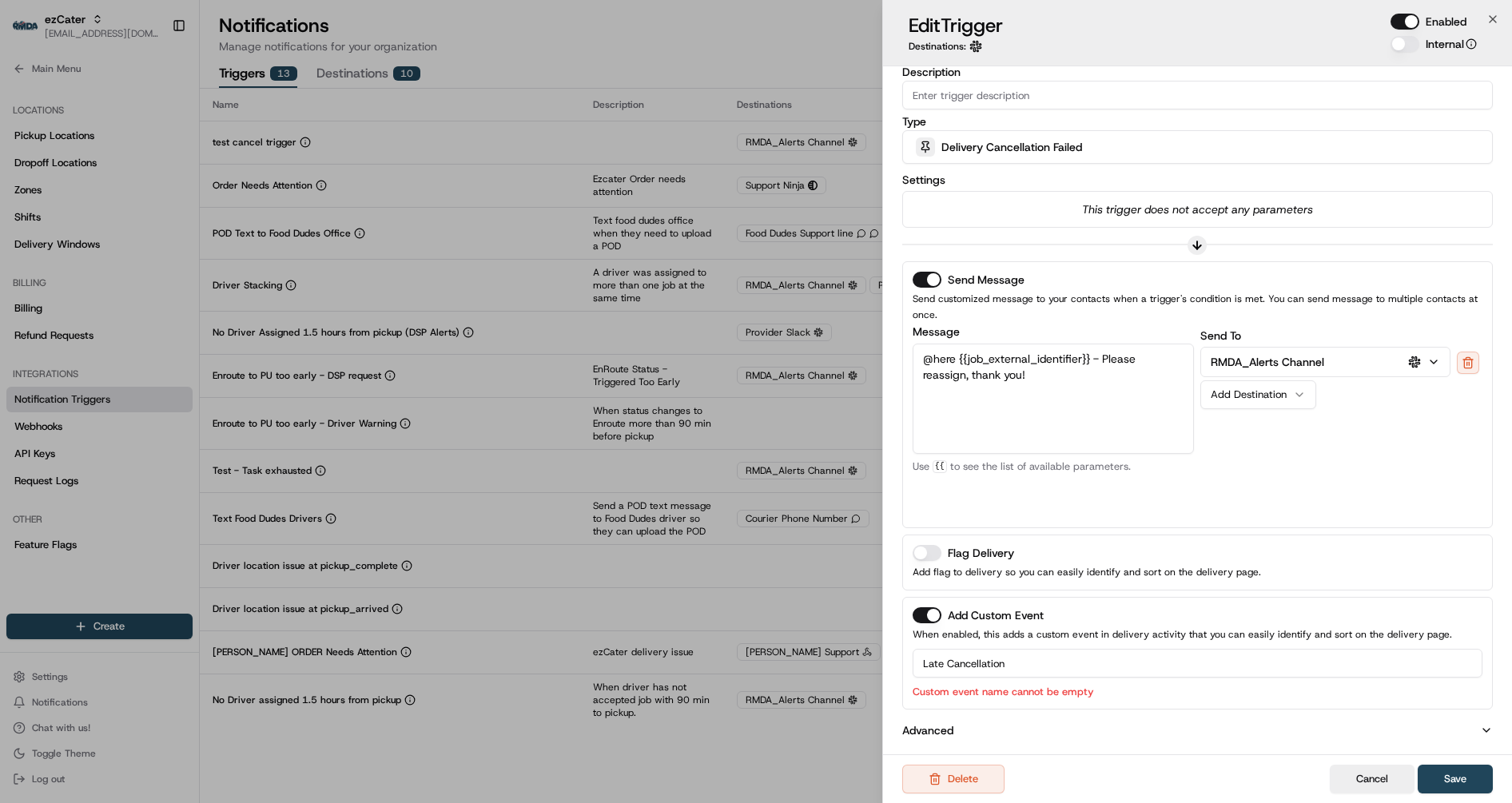
scroll to position [0, 0]
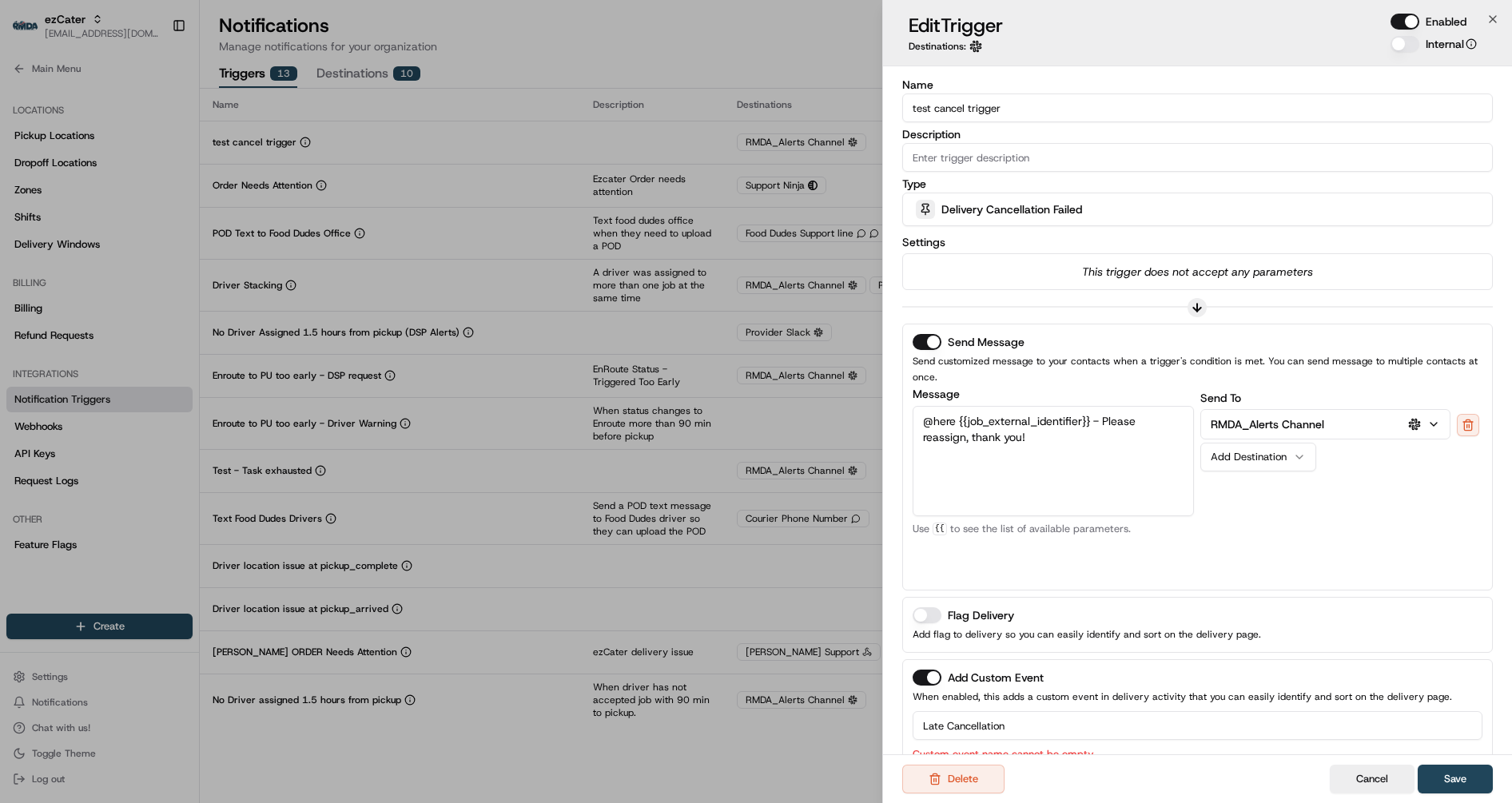
drag, startPoint x: 1017, startPoint y: 105, endPoint x: 858, endPoint y: 84, distance: 160.4
click at [858, 84] on body "ezCater jes@usenash.com Toggle Sidebar Orders Deliveries Providers Nash AI Prod…" at bounding box center [756, 401] width 1512 height 803
drag, startPoint x: 1013, startPoint y: 113, endPoint x: 1100, endPoint y: 113, distance: 87.0
click at [1100, 113] on input "Job Failed to Cancel in Nash" at bounding box center [1197, 108] width 591 height 28
type input "Job Failed to Cancel"
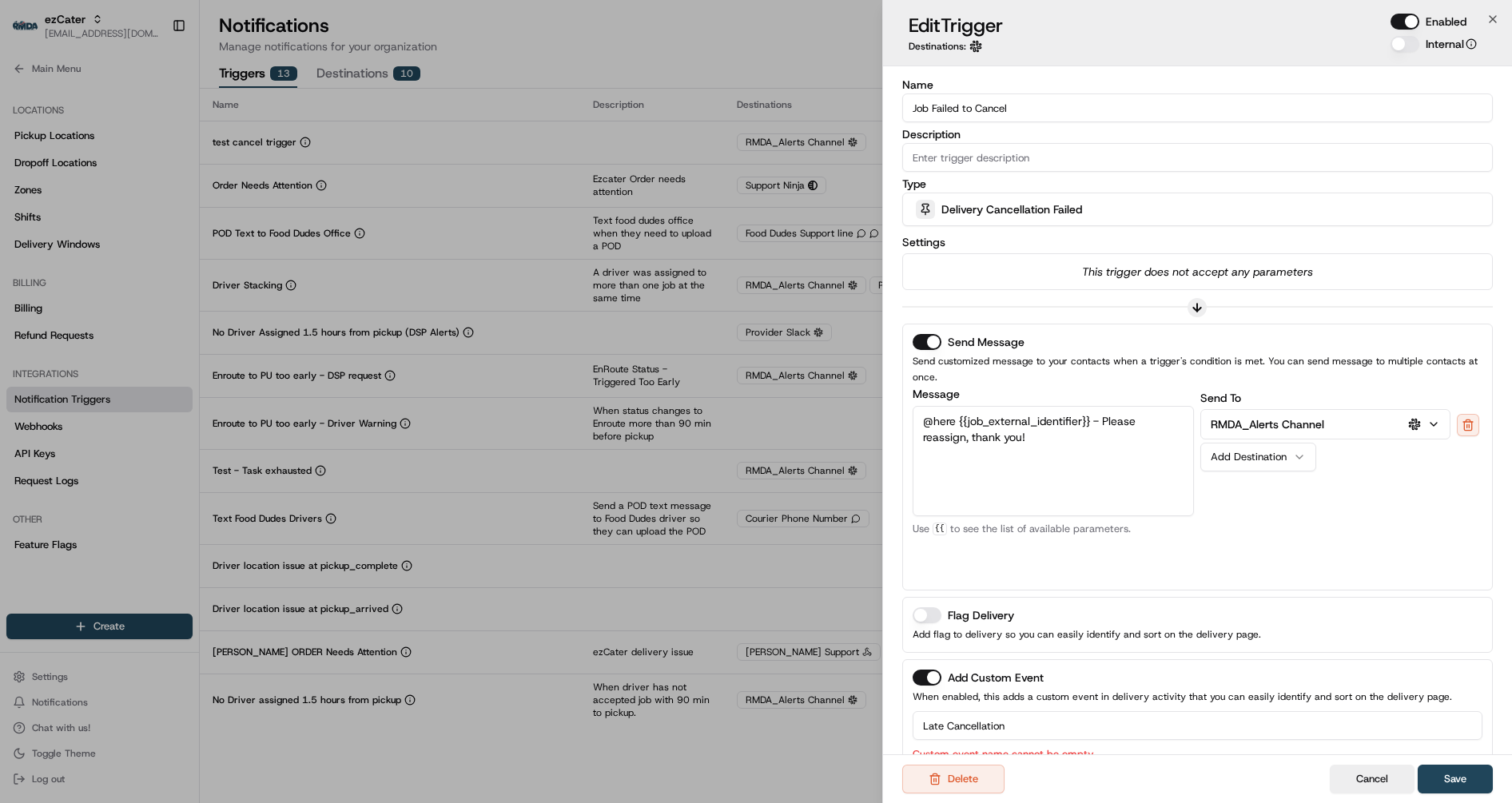
click at [953, 165] on input "Description" at bounding box center [1197, 157] width 591 height 28
type input "Alert the ezCater team when a job fails to cancel so they can arrange a new dri…"
click at [1200, 302] on icon at bounding box center [1196, 307] width 13 height 13
click at [1463, 781] on button "Save" at bounding box center [1455, 779] width 75 height 28
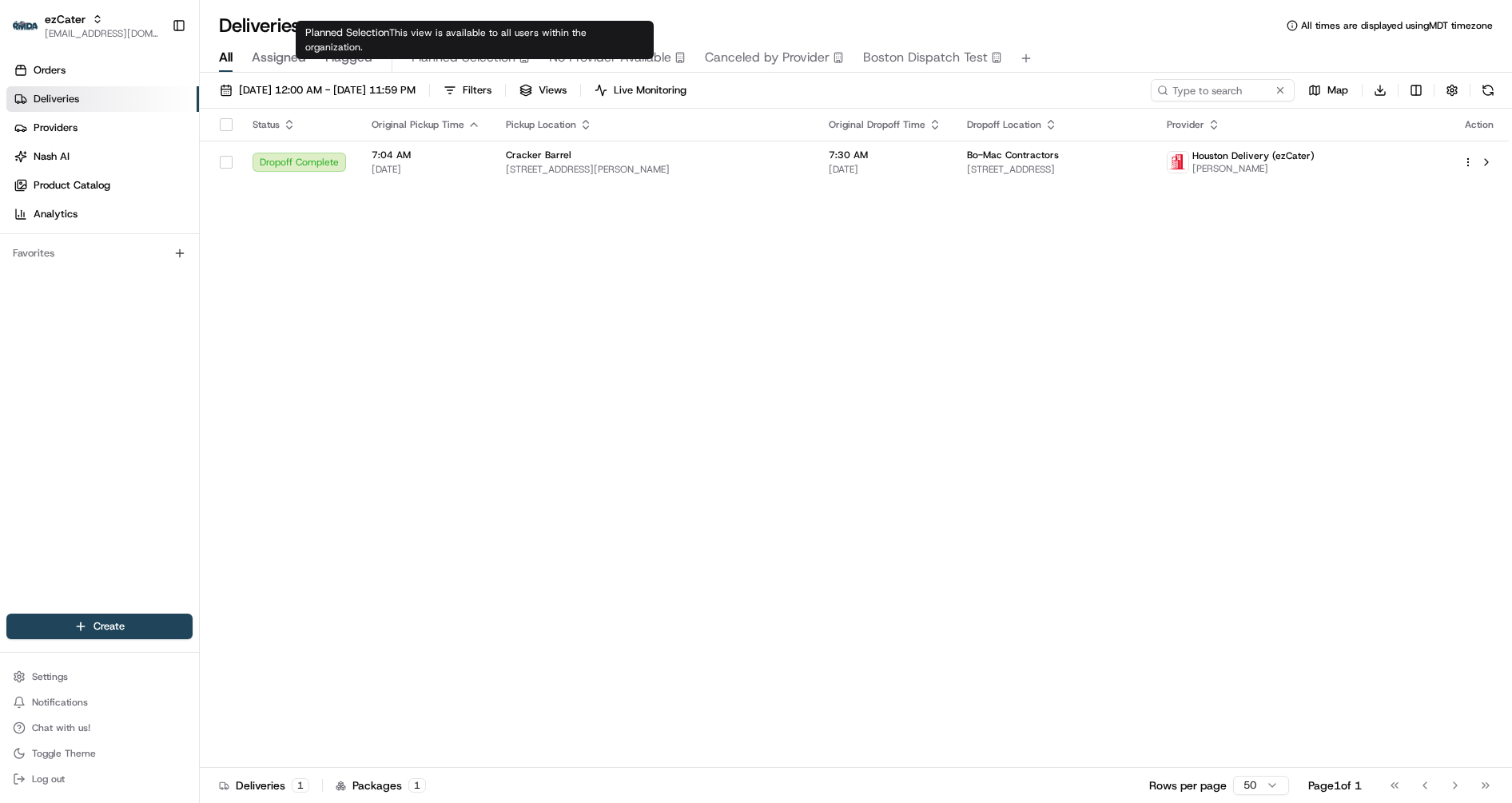
click at [482, 64] on span "Planned Selection" at bounding box center [463, 57] width 104 height 19
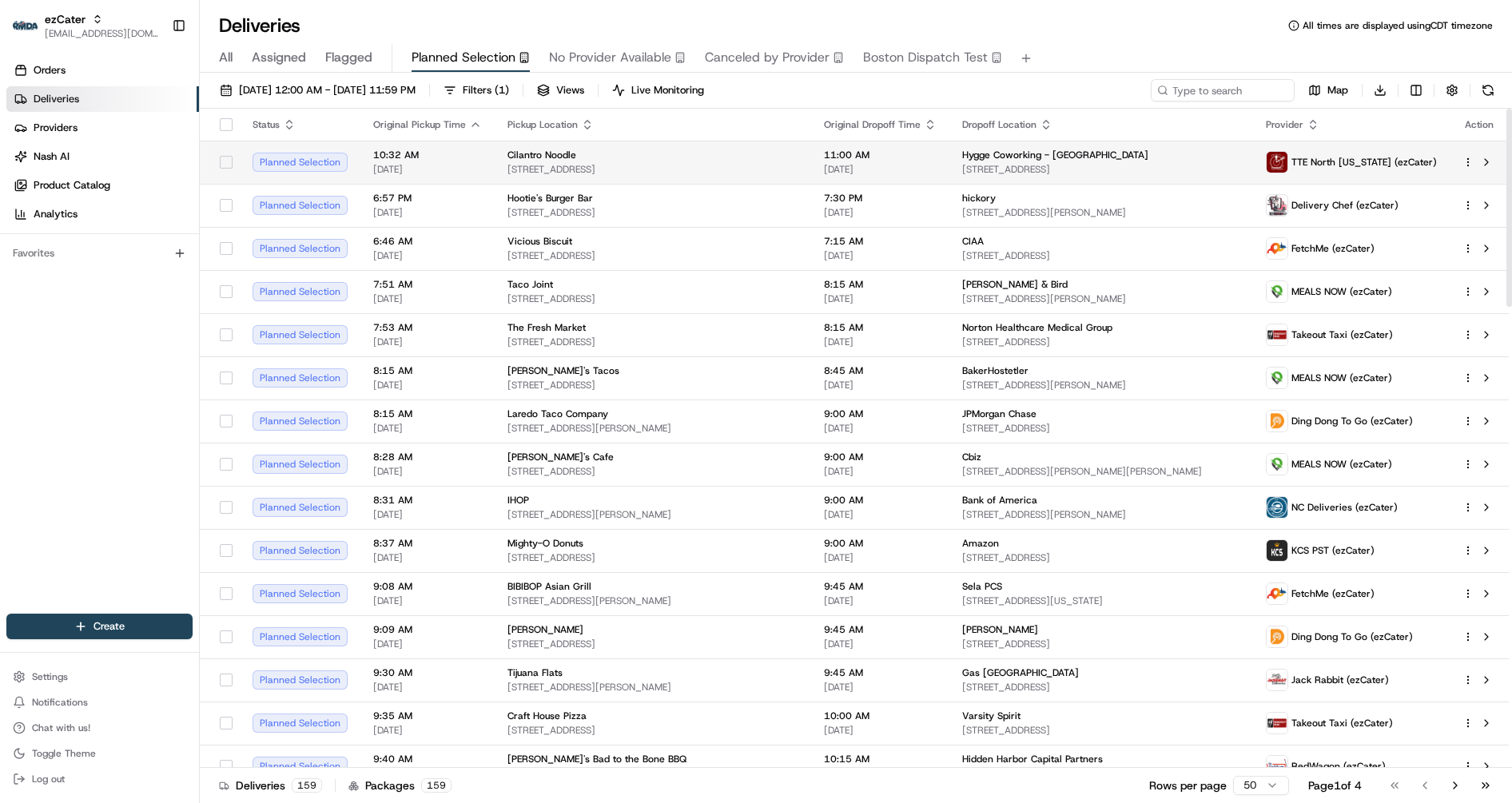
click at [811, 162] on td "11:00 AM [DATE]" at bounding box center [880, 162] width 138 height 44
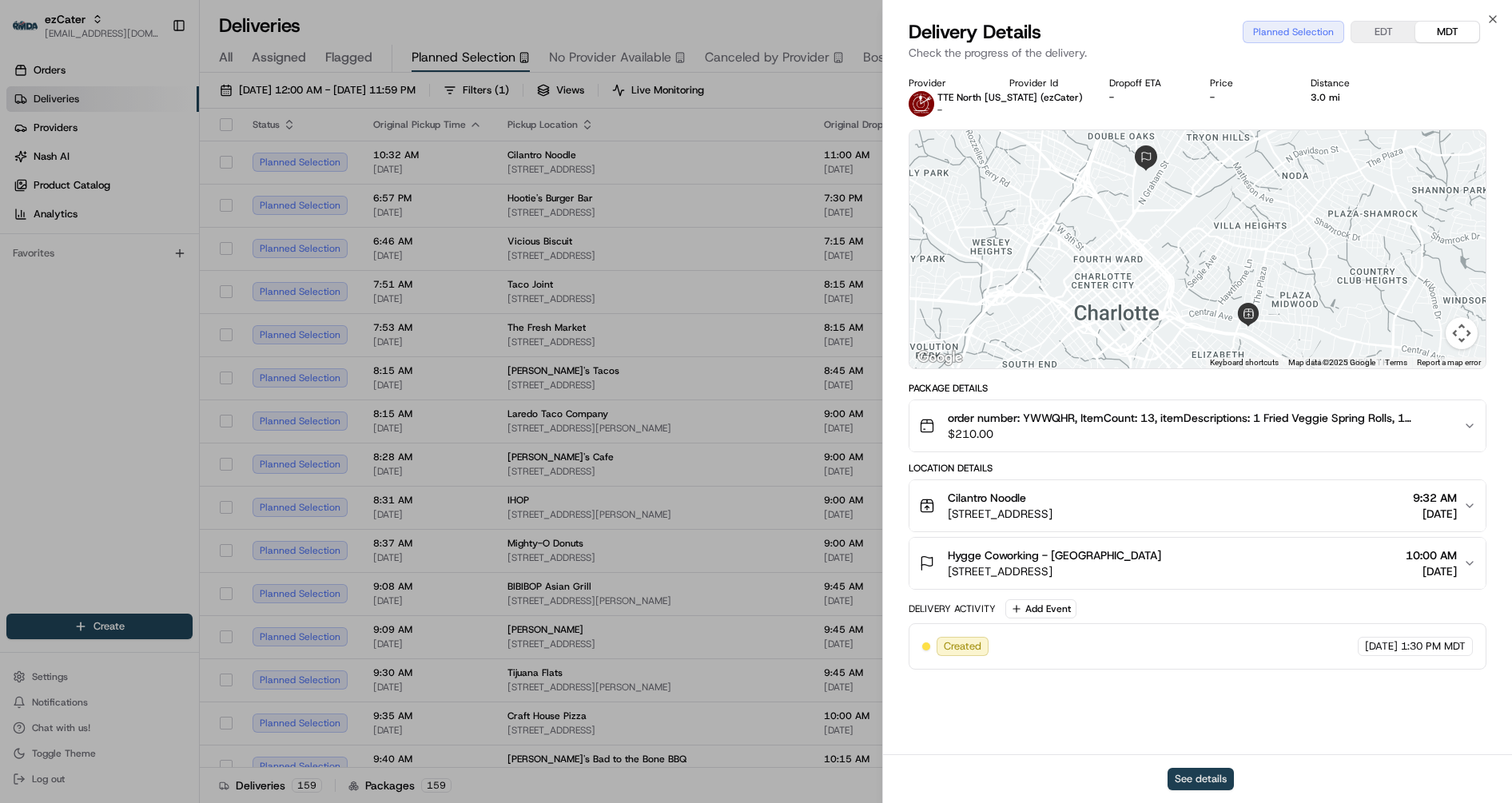
click at [1189, 781] on button "See details" at bounding box center [1200, 779] width 66 height 23
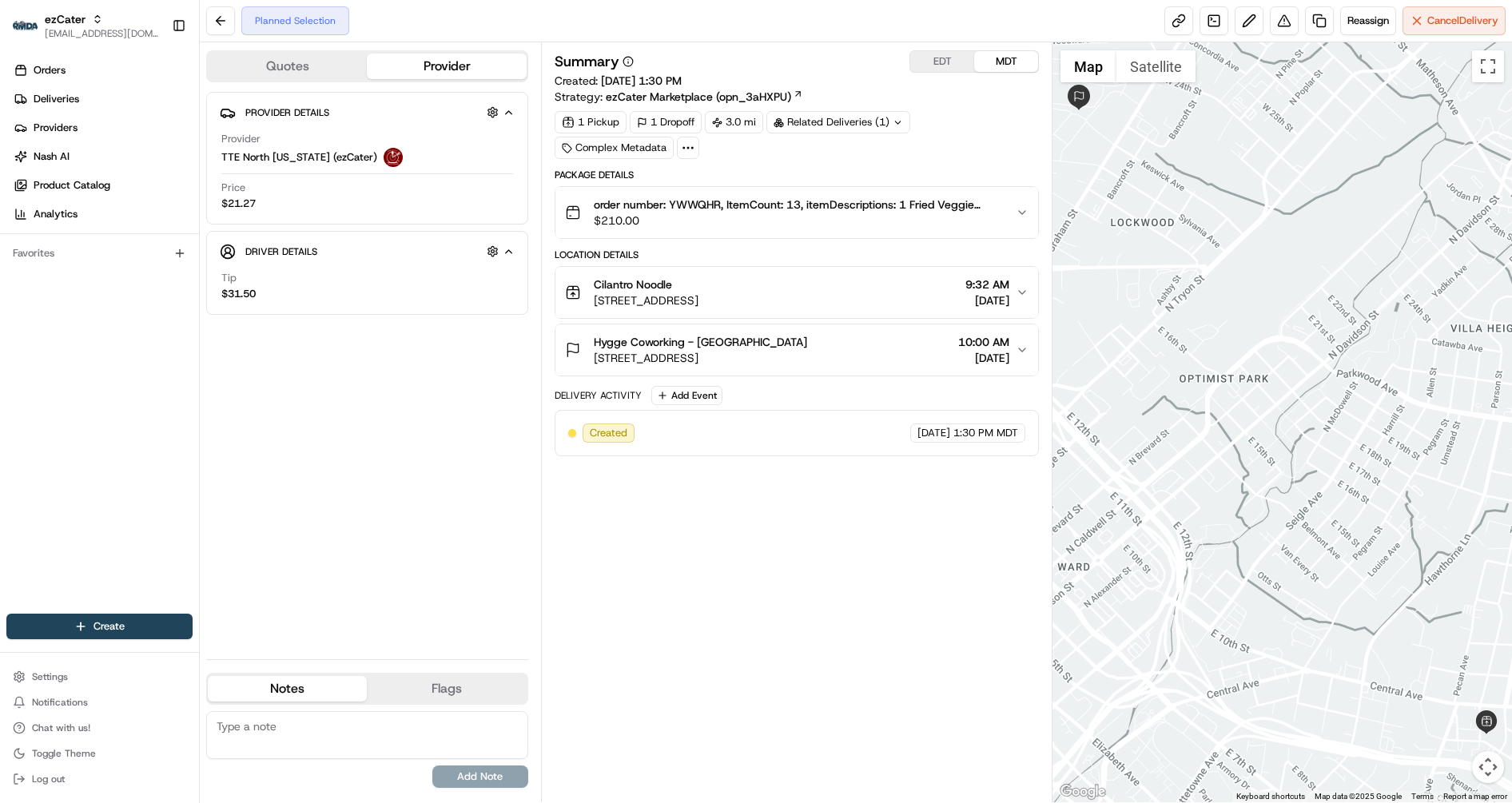
click at [304, 64] on button "Quotes" at bounding box center [287, 66] width 159 height 26
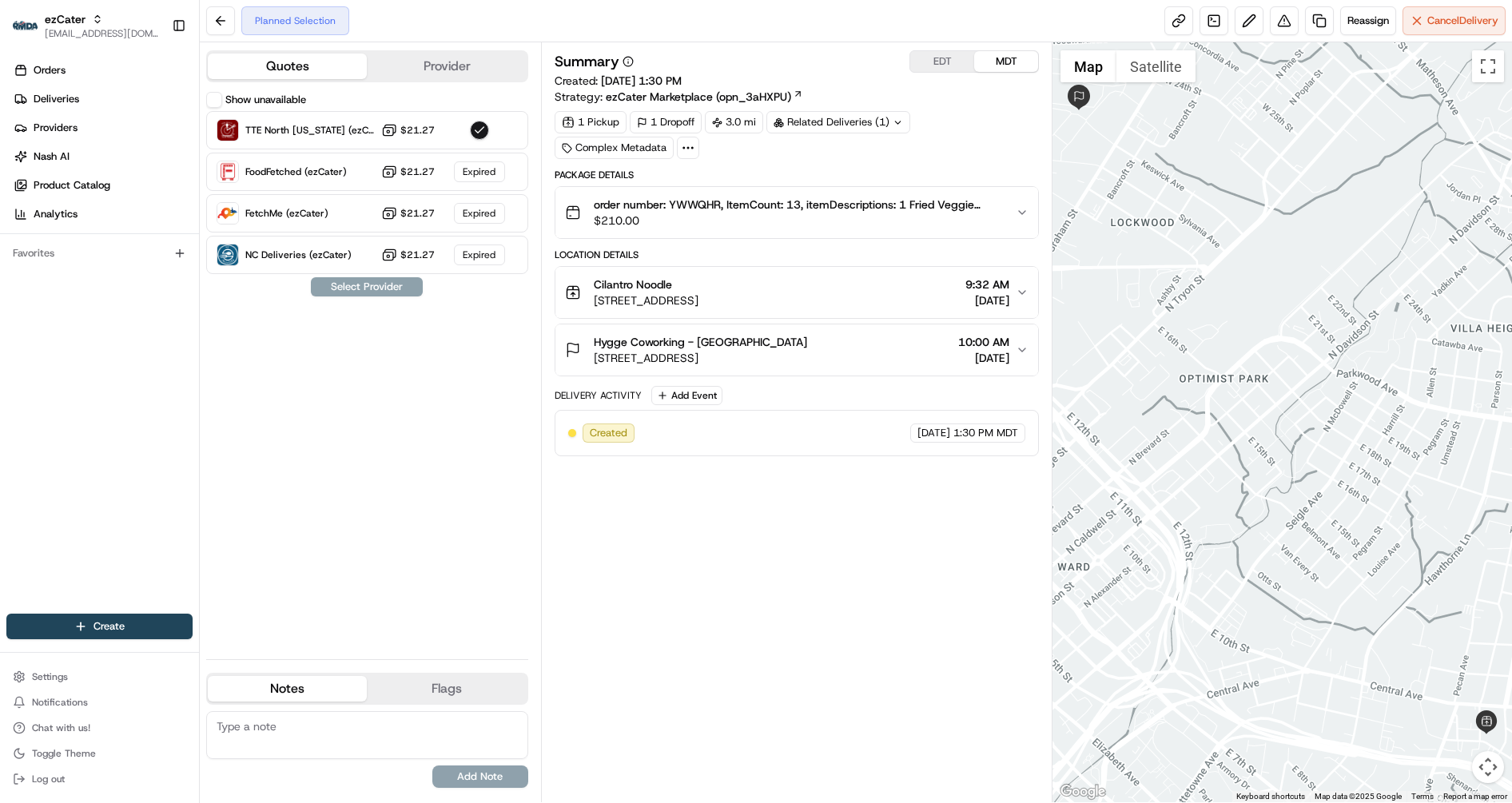
click at [944, 47] on div "Summary EDT MDT Created: 07/14/2025 1:30 PM Strategy: ezCater Marketplace (opn_…" at bounding box center [797, 422] width 512 height 759
click at [940, 60] on button "EDT" at bounding box center [942, 61] width 64 height 21
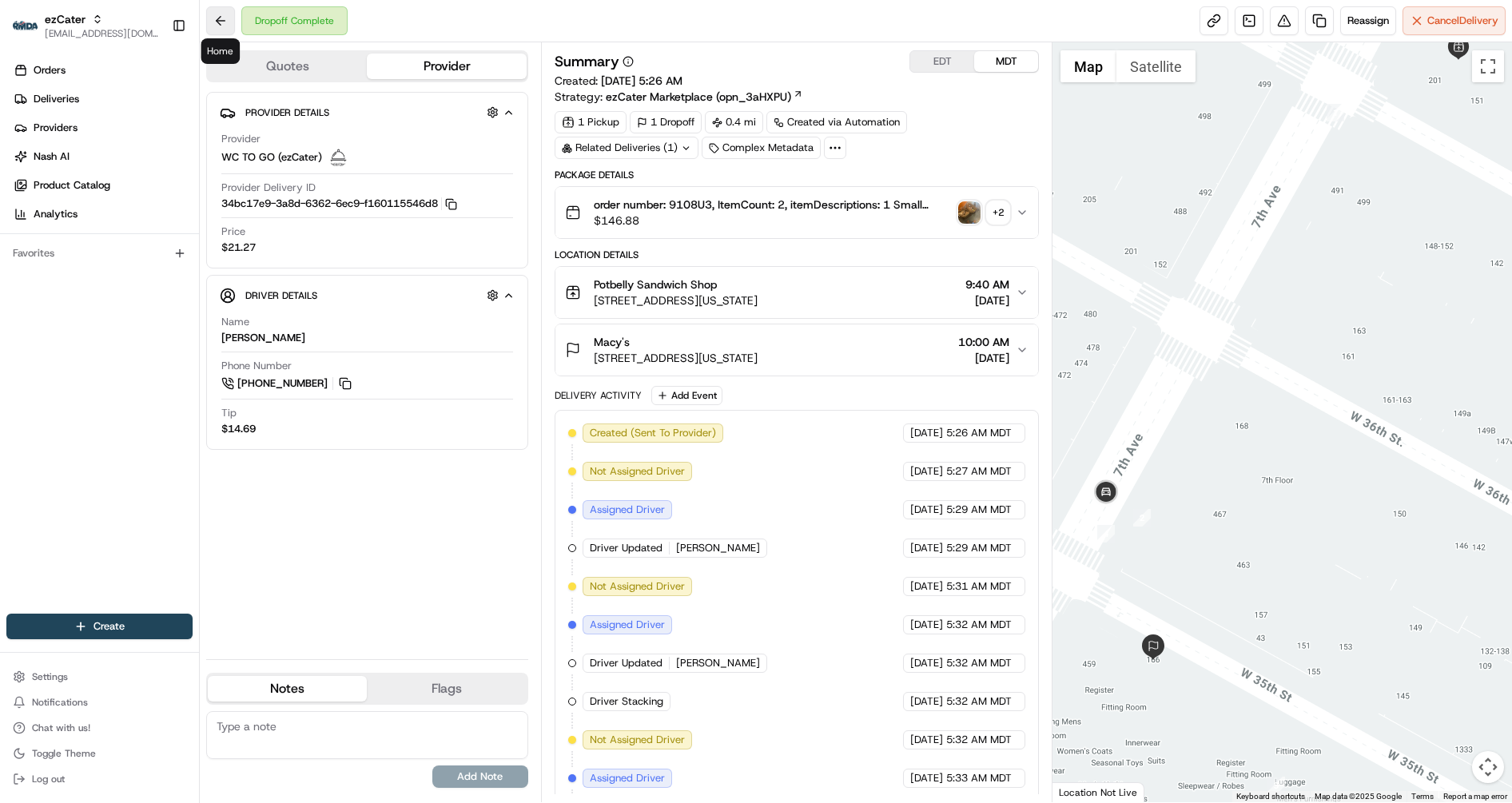
click at [214, 16] on button at bounding box center [220, 21] width 28 height 28
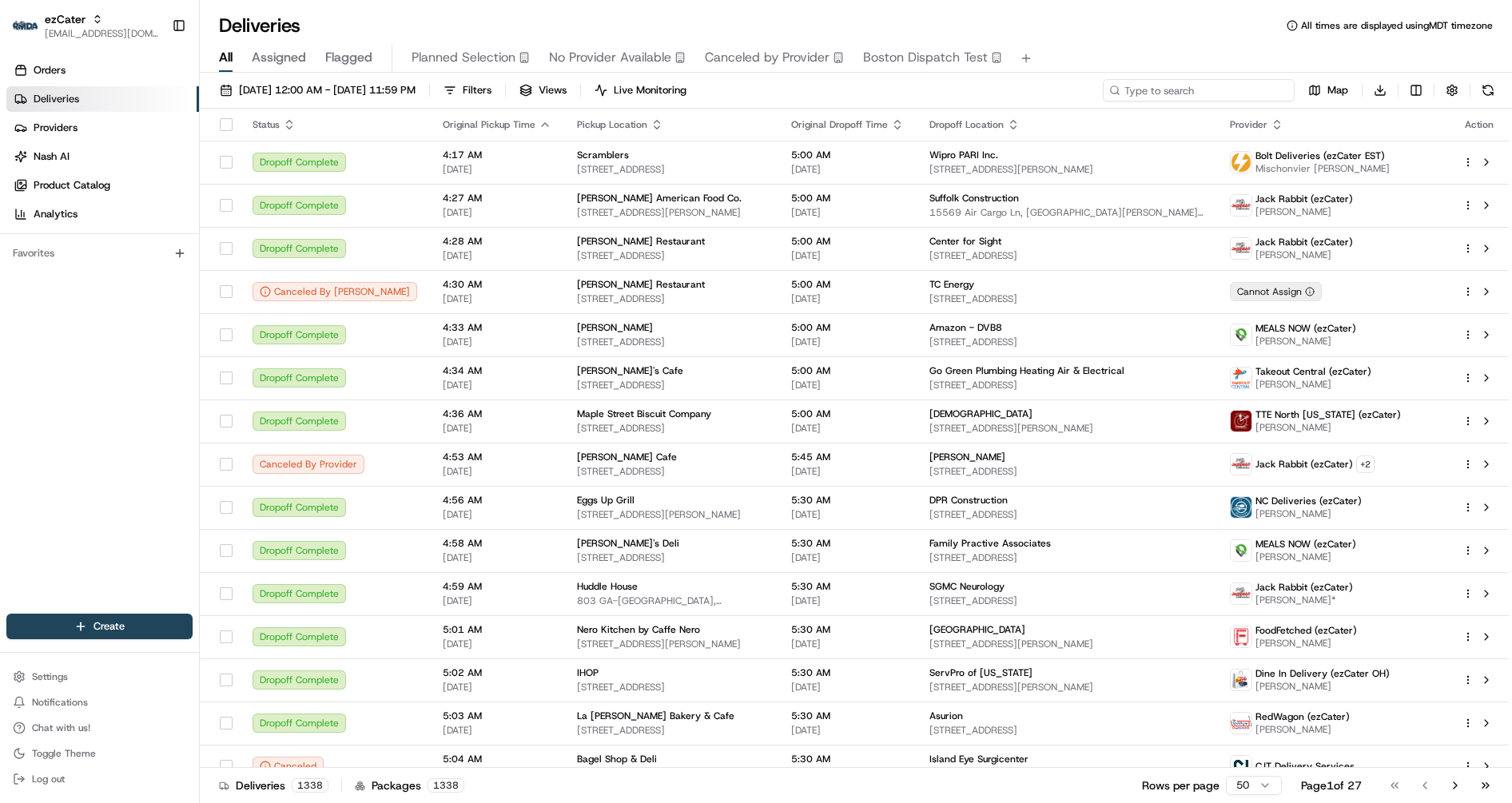
click at [1189, 92] on input at bounding box center [1198, 90] width 192 height 23
paste input "V8PYAK"
type input "V8PYAK"
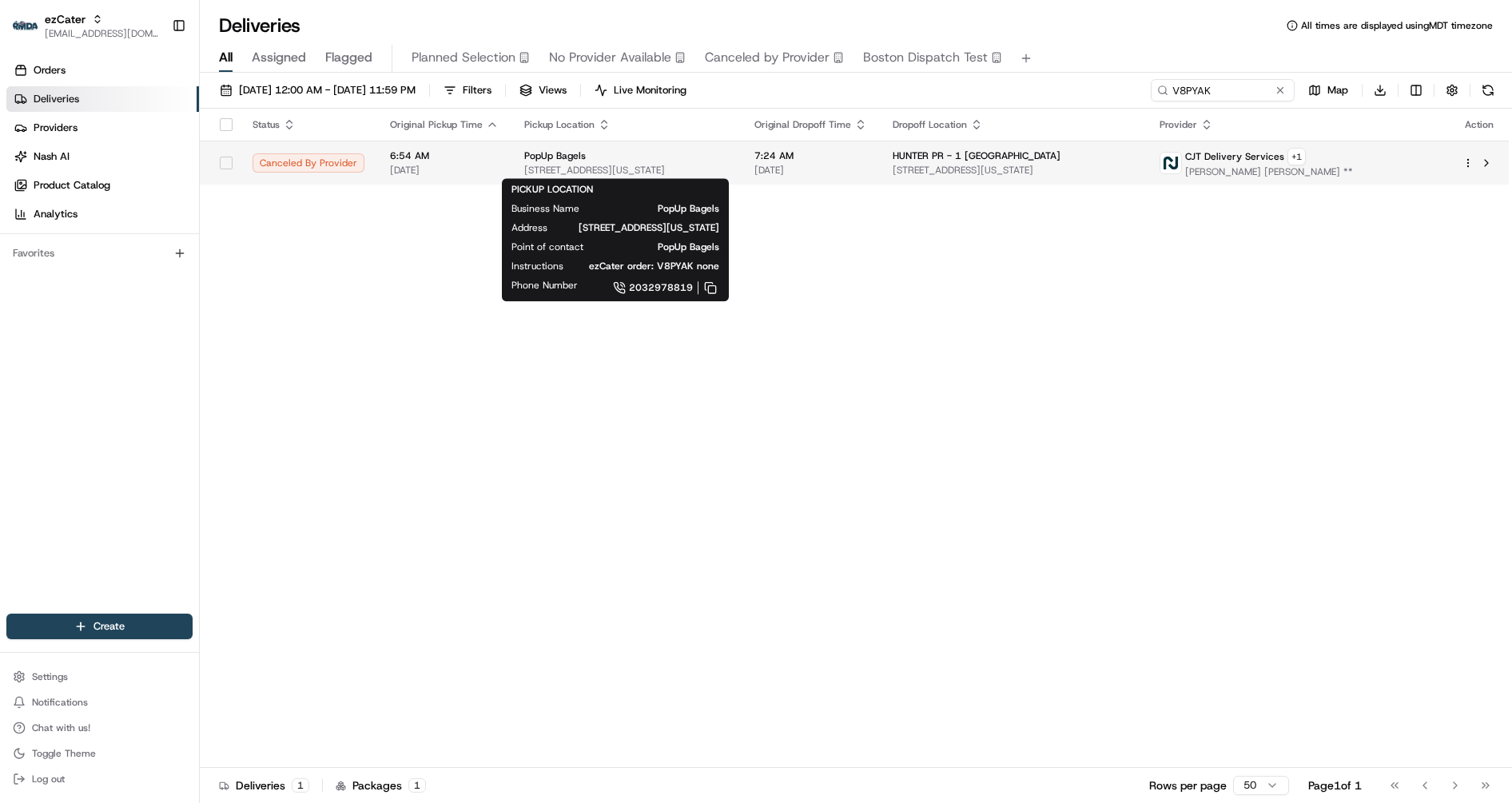
click at [651, 164] on span "139 E 57th St, New York, NY 10155, USA" at bounding box center [627, 170] width 204 height 13
